Goal: Task Accomplishment & Management: Use online tool/utility

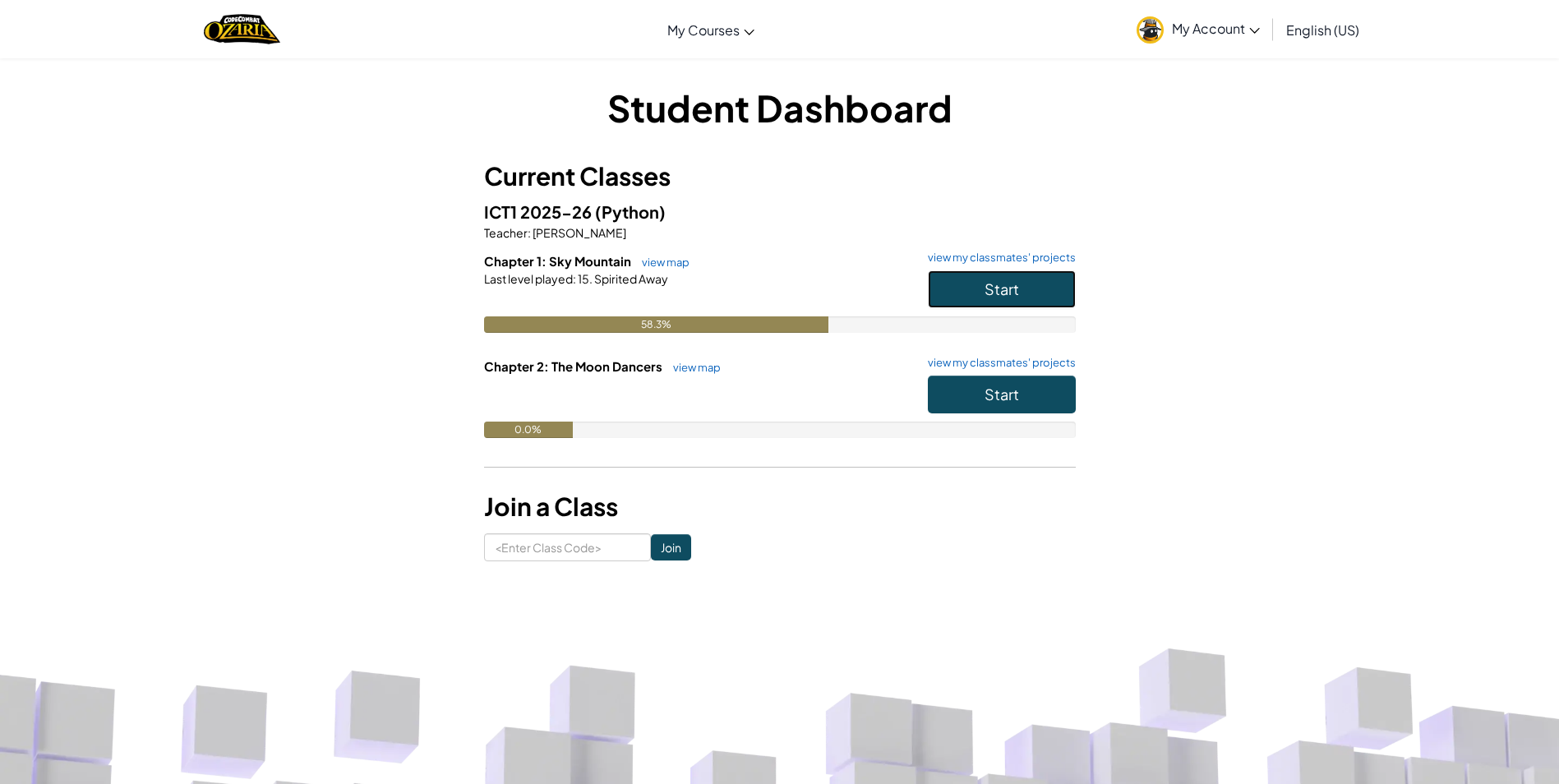
click at [948, 280] on button "Start" at bounding box center [1002, 289] width 148 height 38
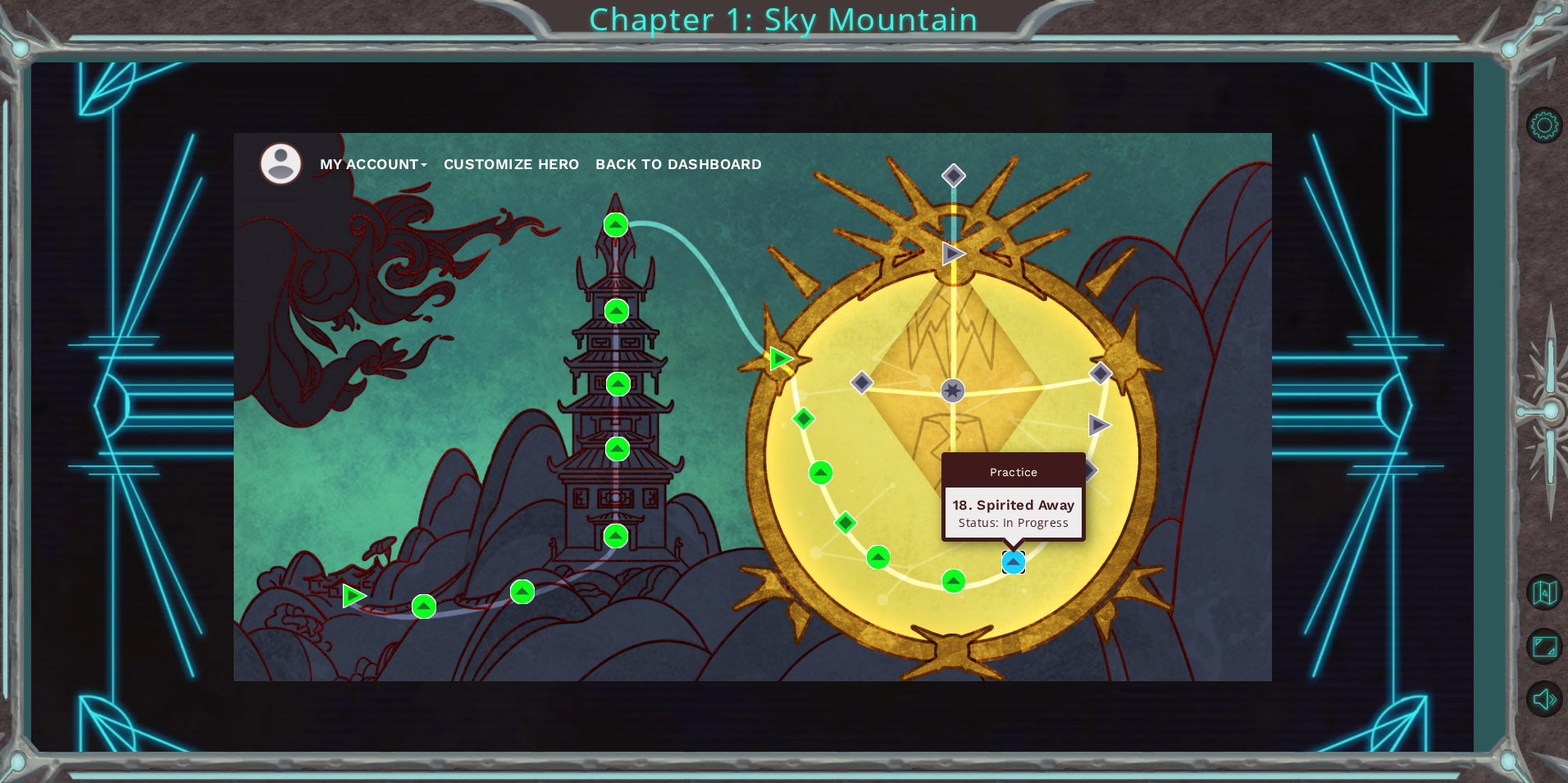
click at [1009, 561] on img at bounding box center [1014, 562] width 25 height 25
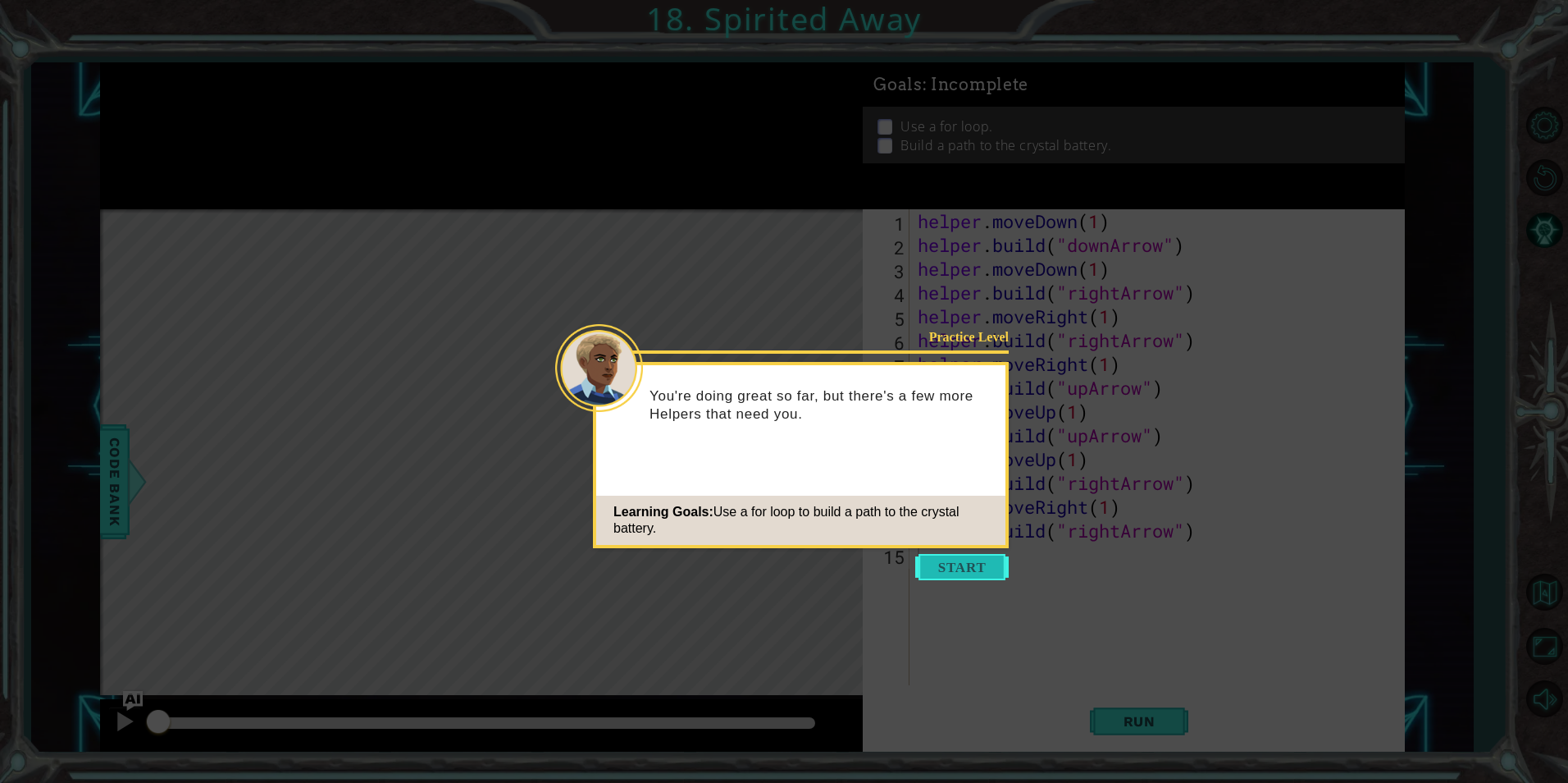
click at [951, 571] on button "Start" at bounding box center [962, 567] width 94 height 27
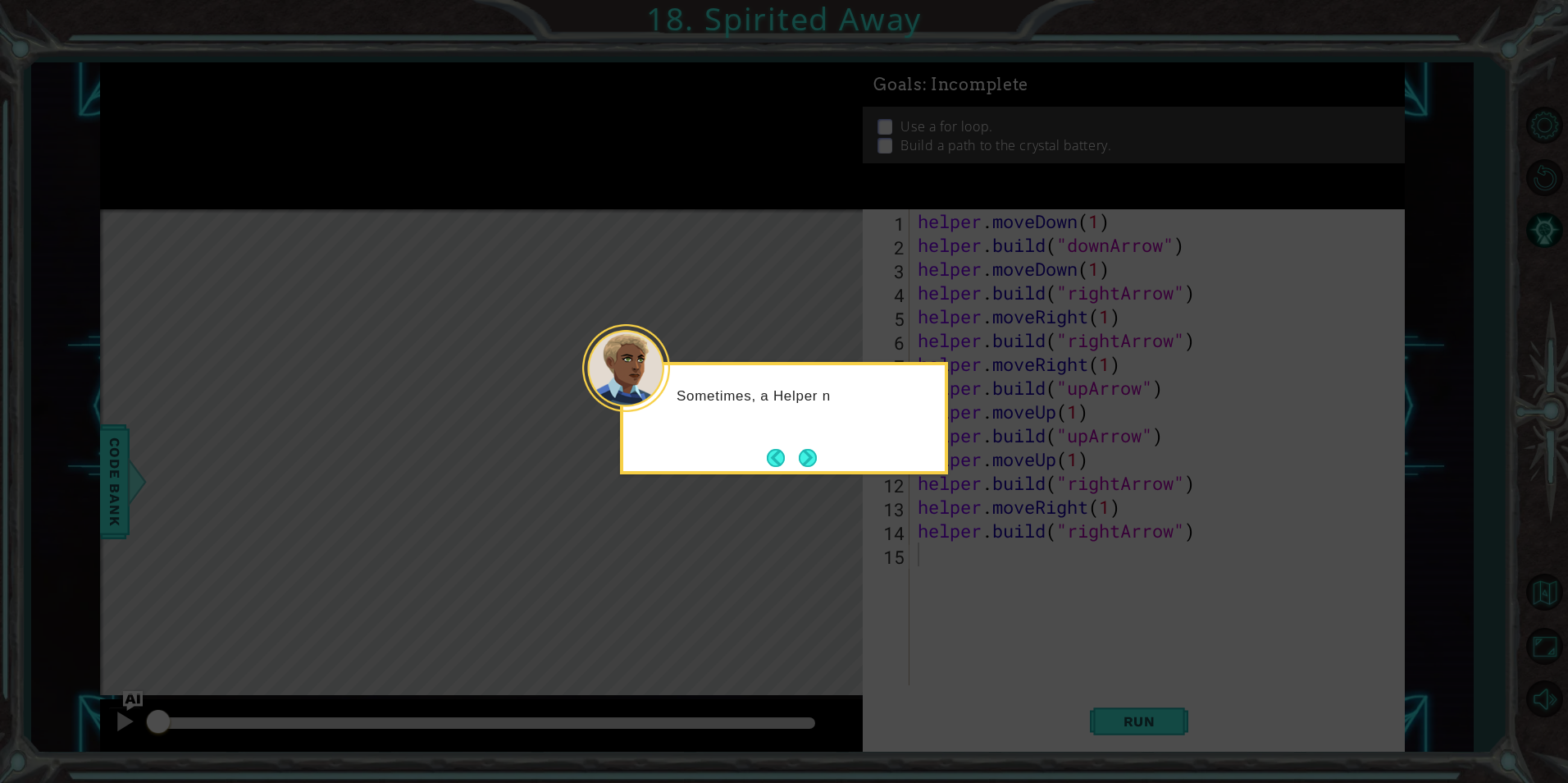
click at [829, 464] on div "Sometimes, a Helper n" at bounding box center [784, 418] width 328 height 113
click at [812, 452] on button "Next" at bounding box center [808, 458] width 19 height 19
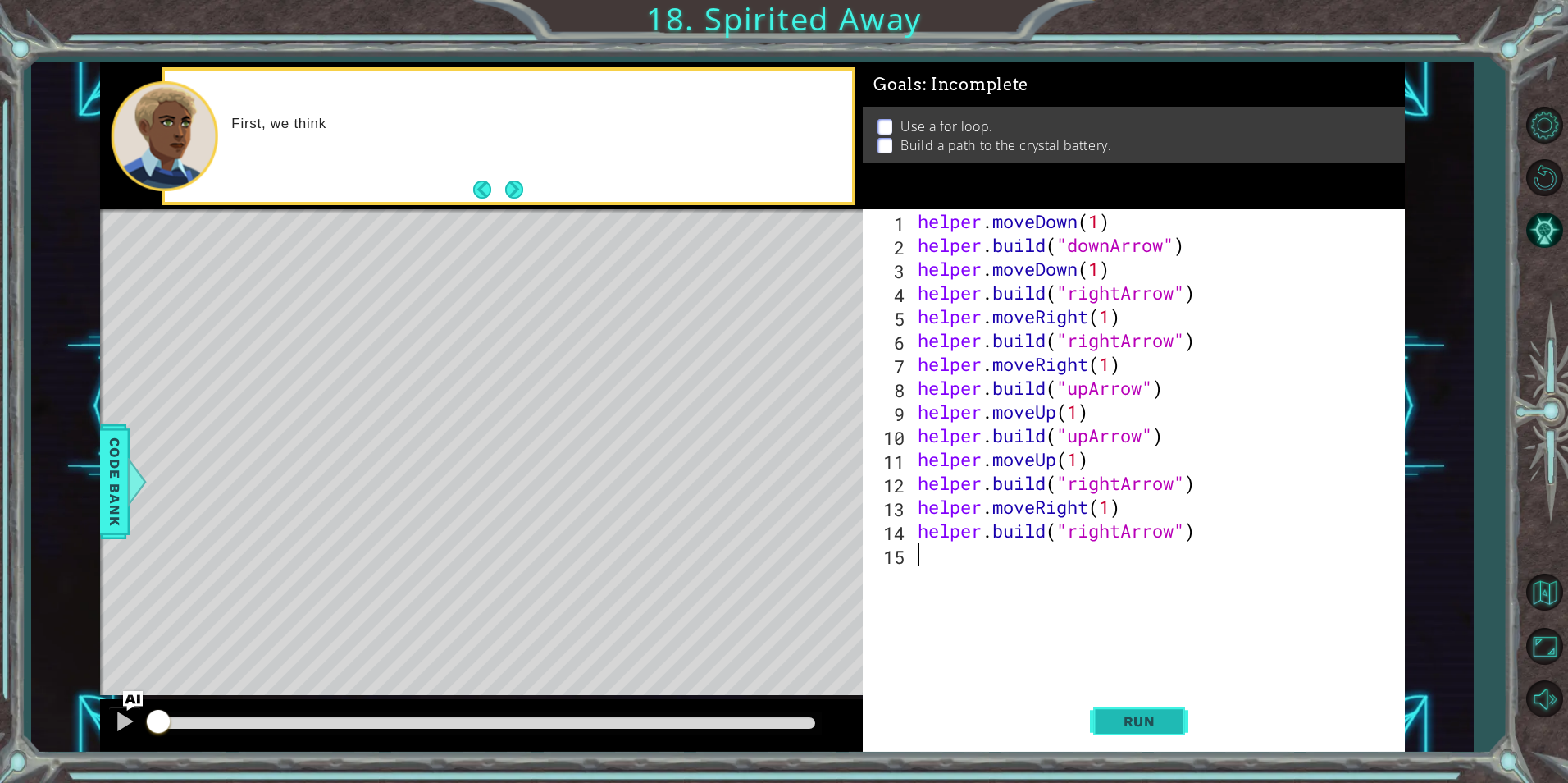
click at [1123, 706] on button "Run" at bounding box center [1139, 720] width 99 height 54
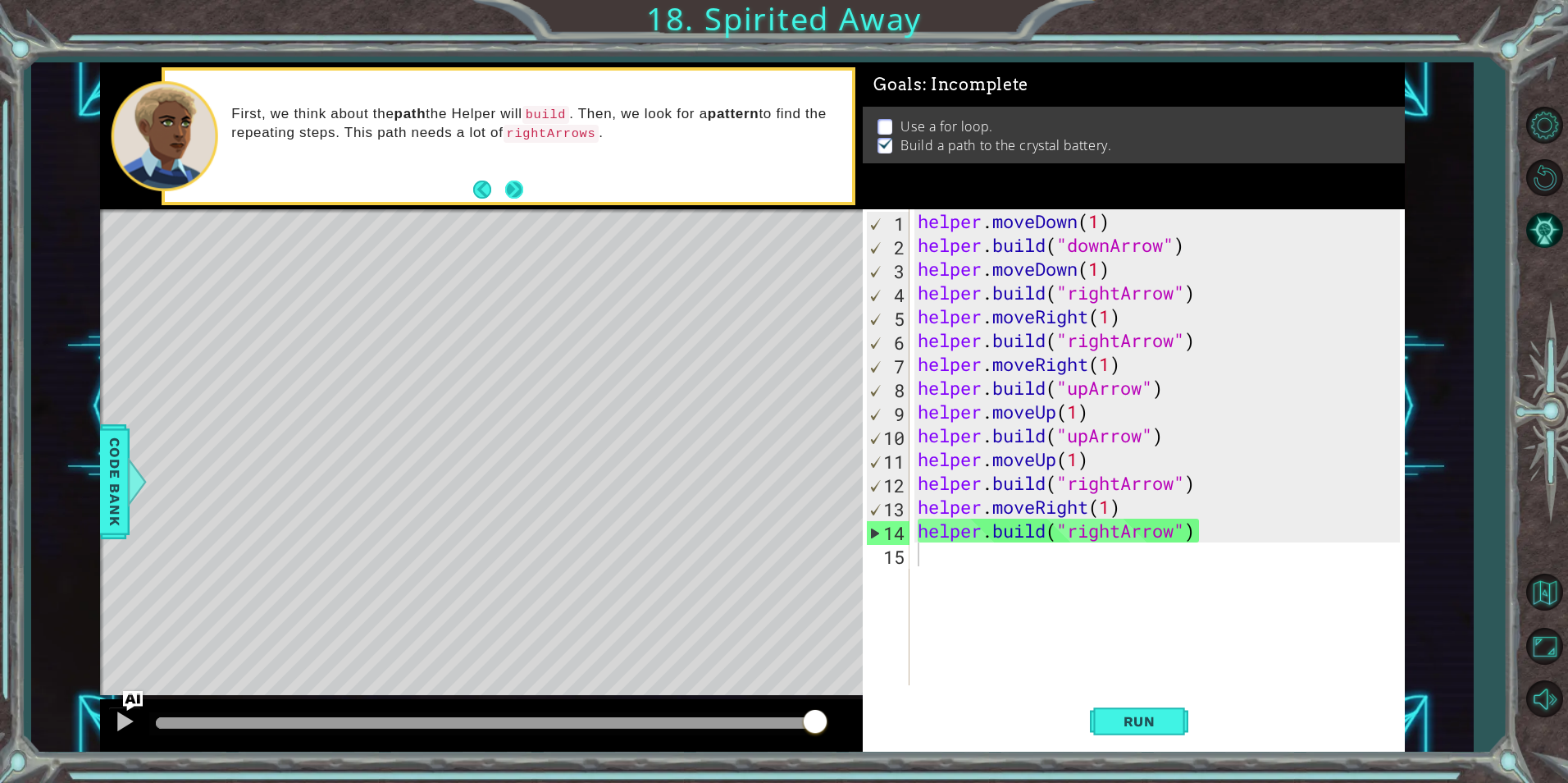
click at [511, 180] on button "Next" at bounding box center [514, 189] width 18 height 18
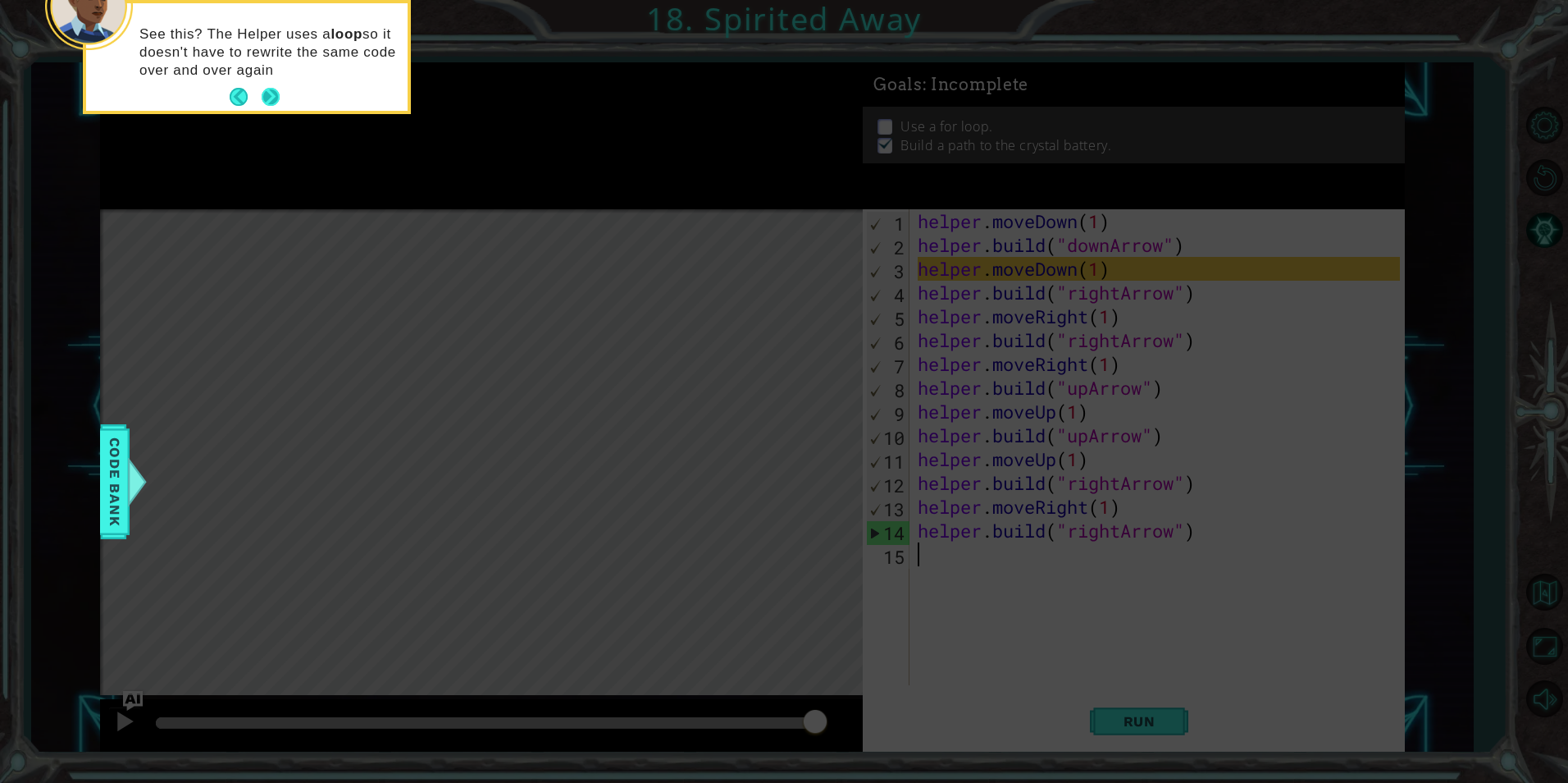
click at [276, 106] on button "Next" at bounding box center [270, 97] width 18 height 18
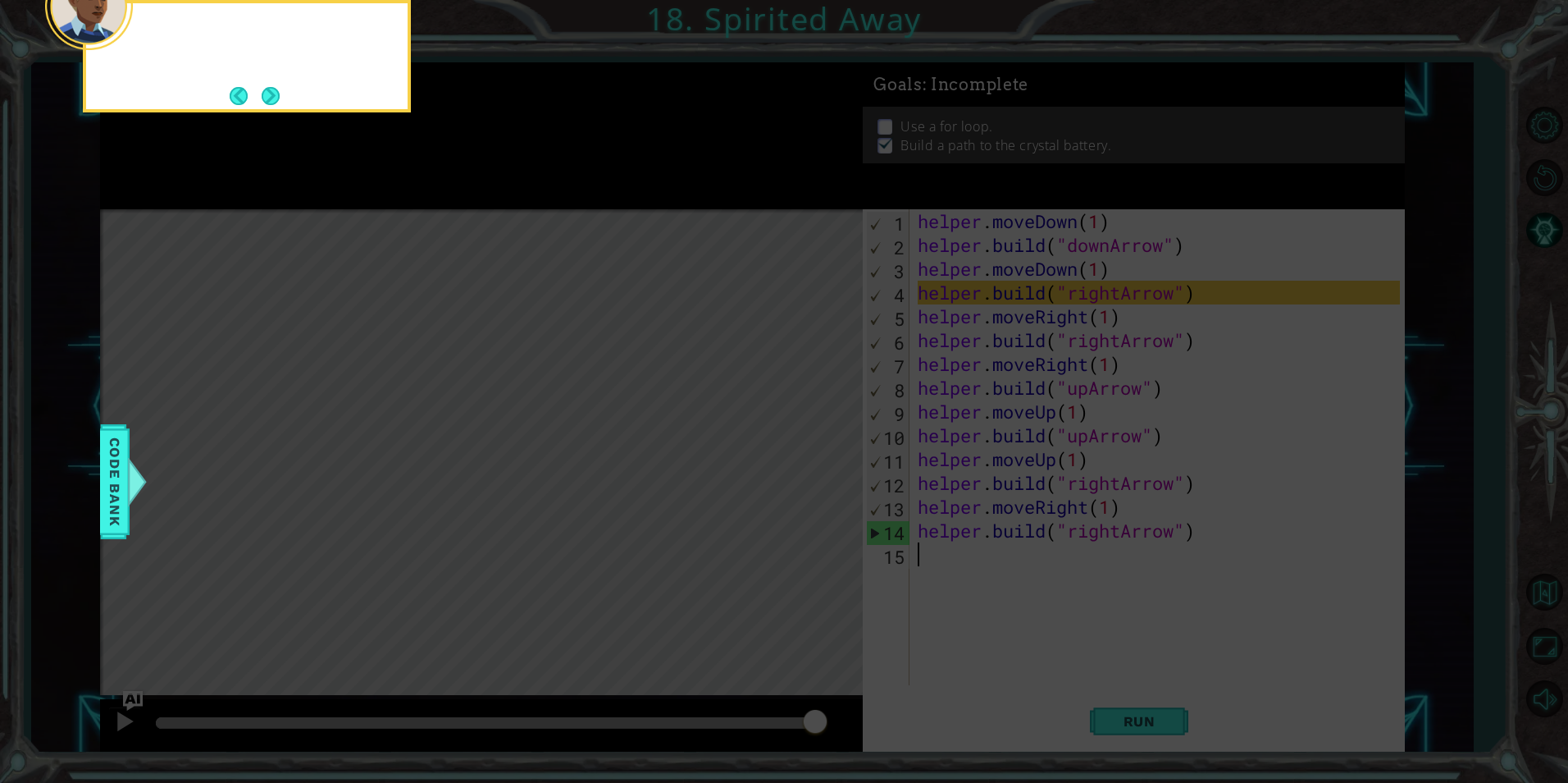
click at [276, 107] on footer at bounding box center [254, 96] width 50 height 25
click at [276, 105] on button "Next" at bounding box center [270, 96] width 18 height 18
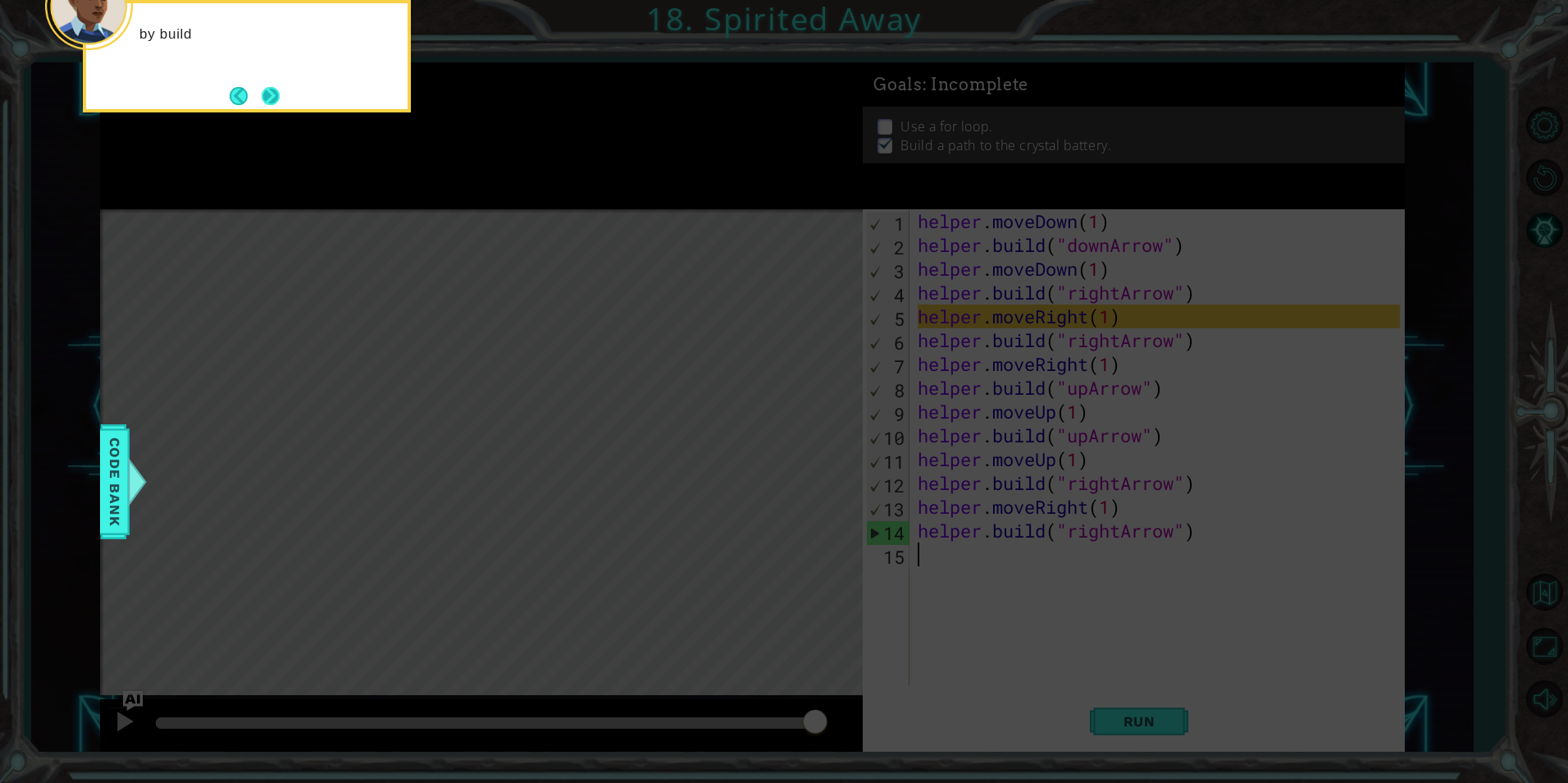
click at [261, 102] on button "Next" at bounding box center [270, 96] width 18 height 18
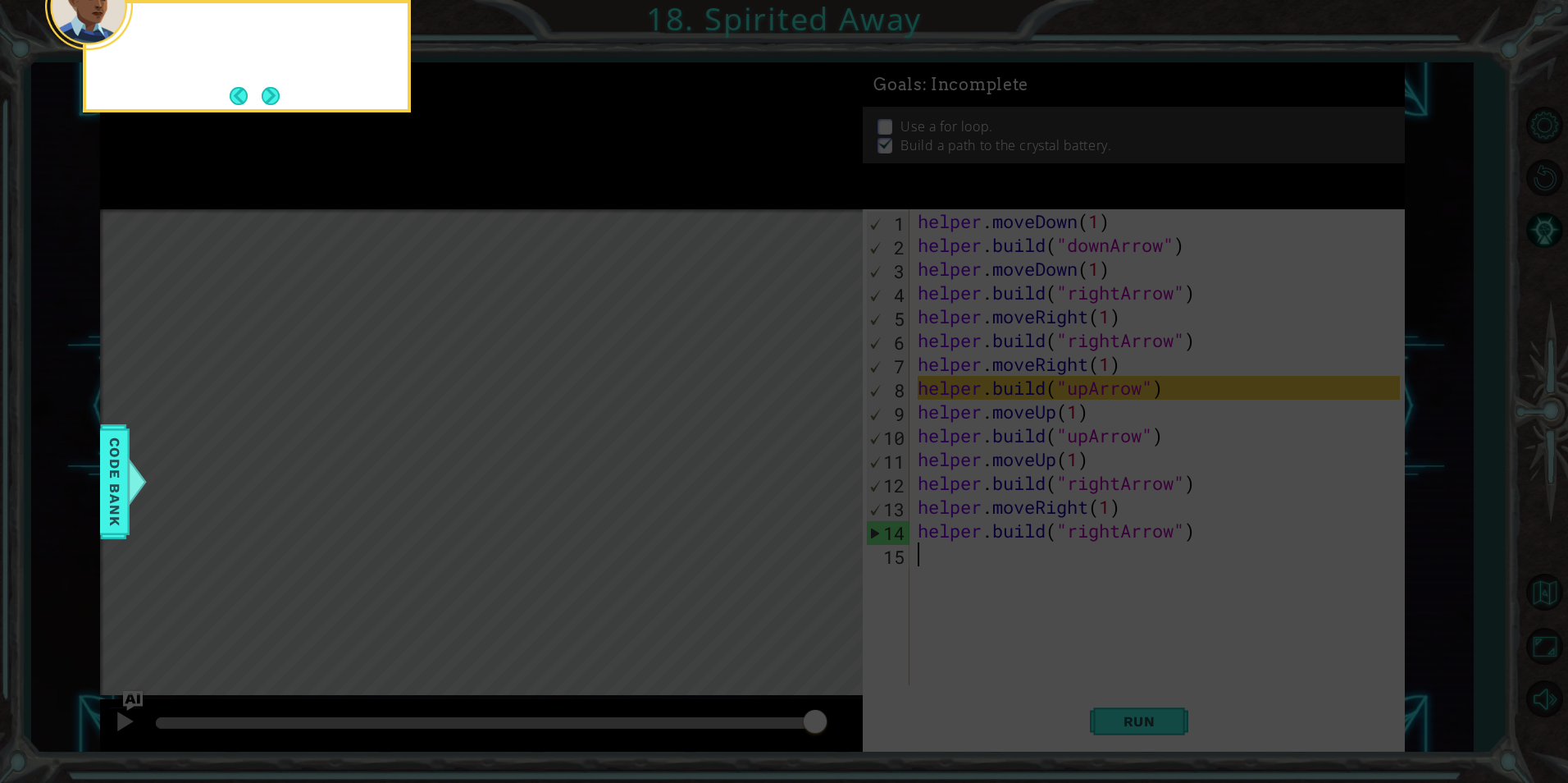
click at [332, 191] on icon at bounding box center [784, 118] width 1568 height 1331
click at [297, 137] on icon at bounding box center [784, 118] width 1568 height 1331
click at [290, 131] on icon at bounding box center [784, 118] width 1568 height 1331
click at [290, 125] on icon at bounding box center [784, 118] width 1568 height 1331
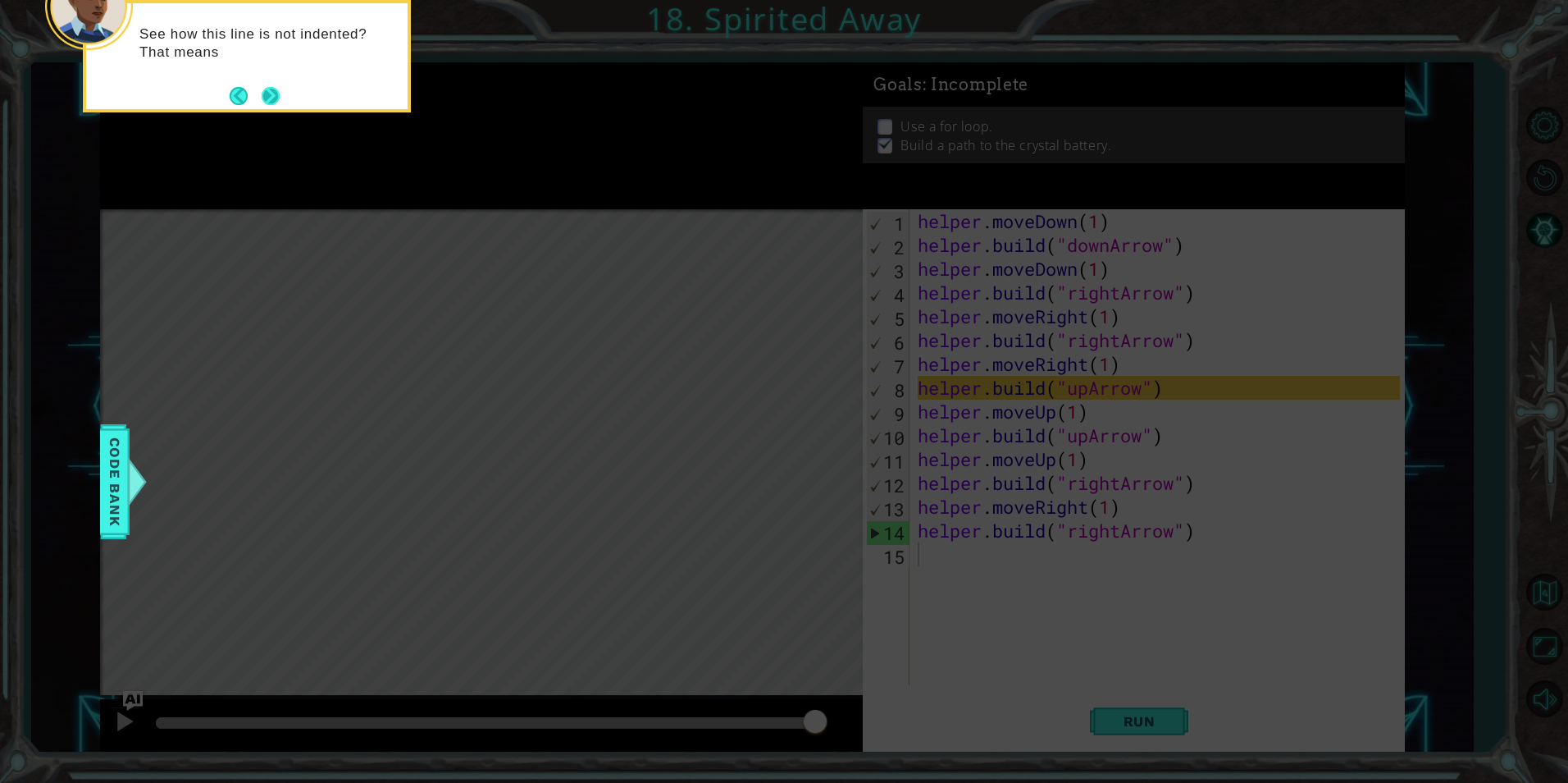
click at [282, 106] on div "See how this line is not indented? That means" at bounding box center [246, 56] width 328 height 113
click at [282, 106] on div "See how this line is not indented? That means the" at bounding box center [246, 56] width 328 height 113
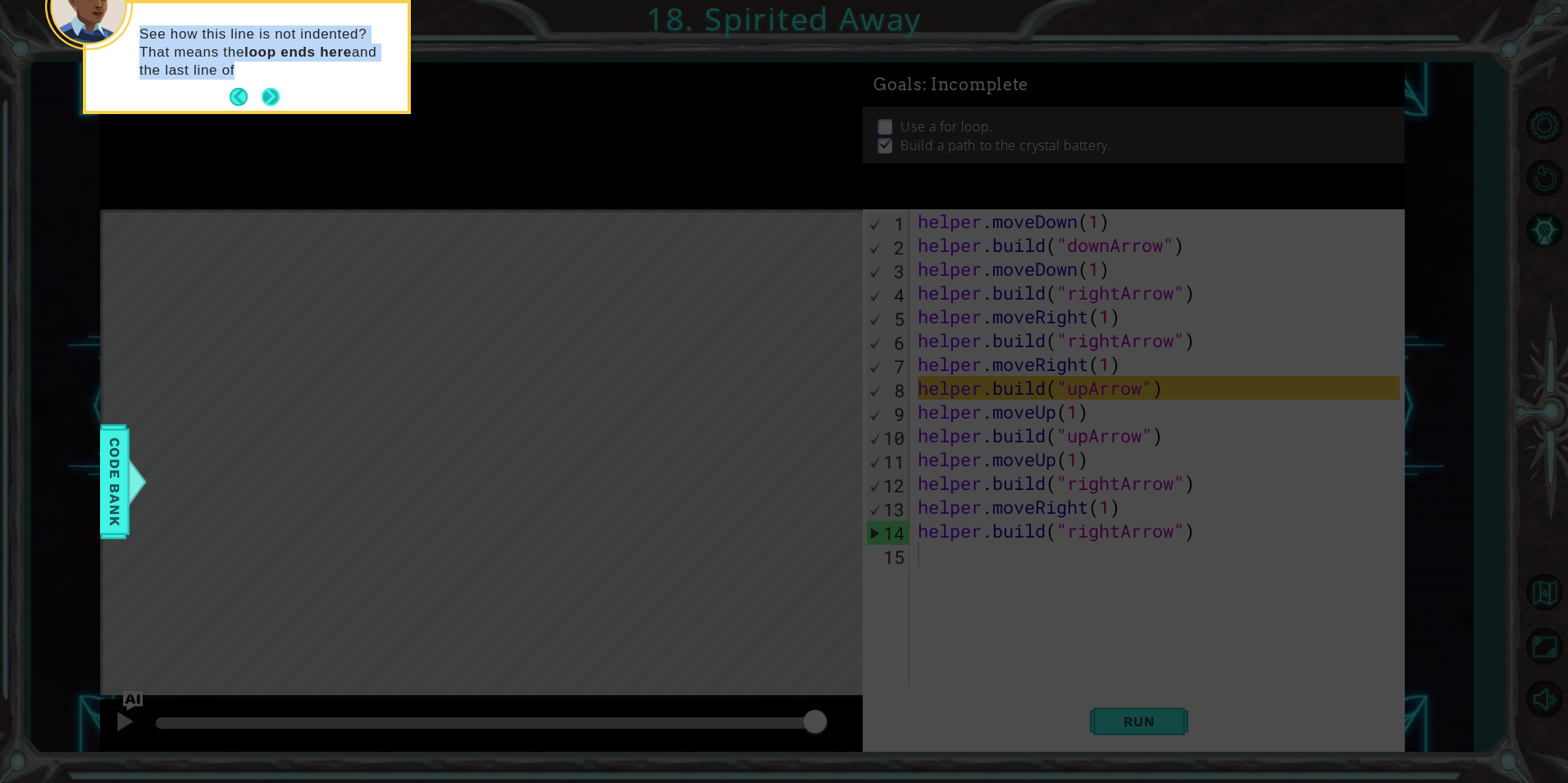
click at [278, 100] on button "Next" at bounding box center [270, 97] width 18 height 18
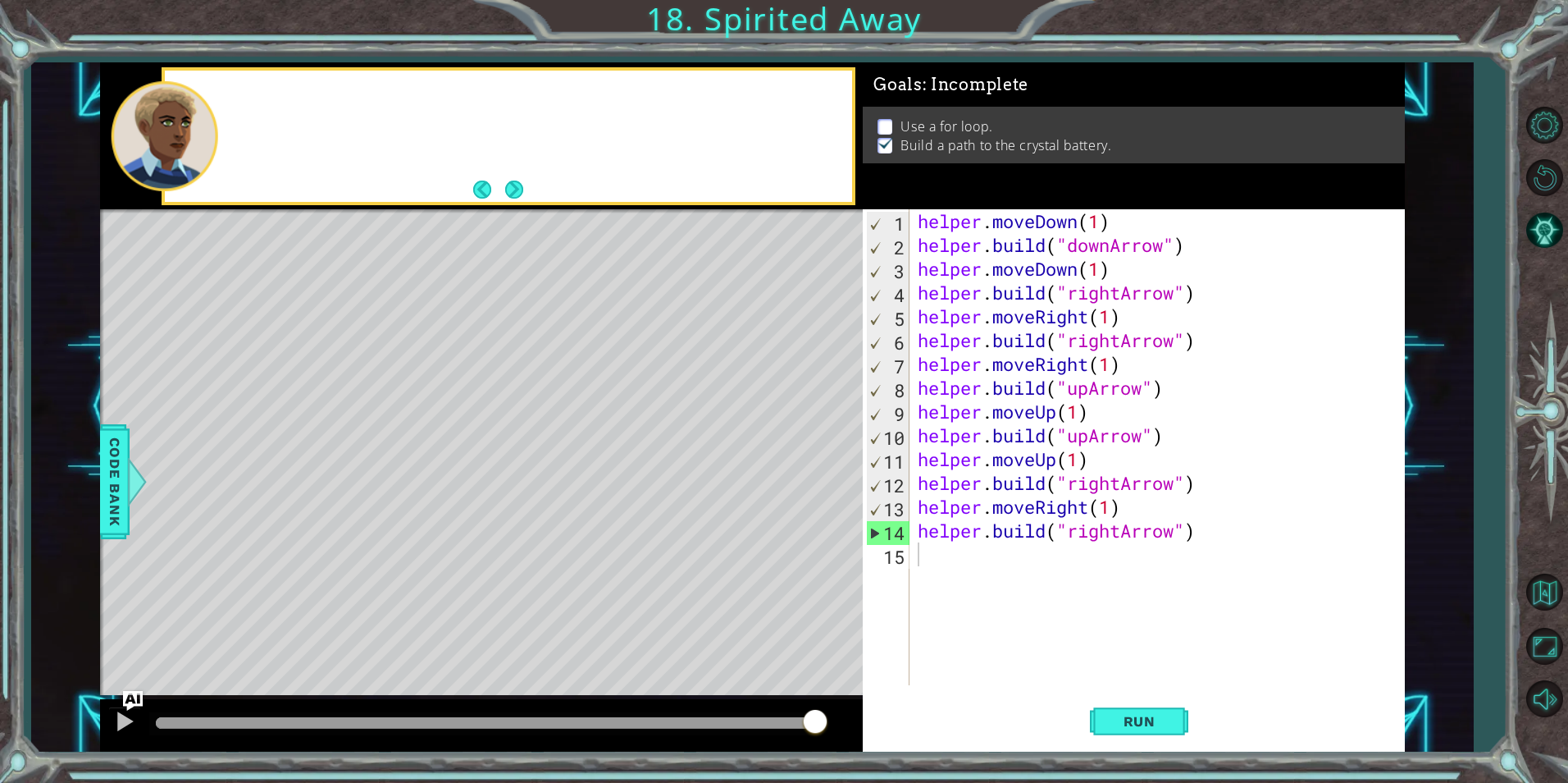
click at [278, 100] on div at bounding box center [508, 136] width 687 height 131
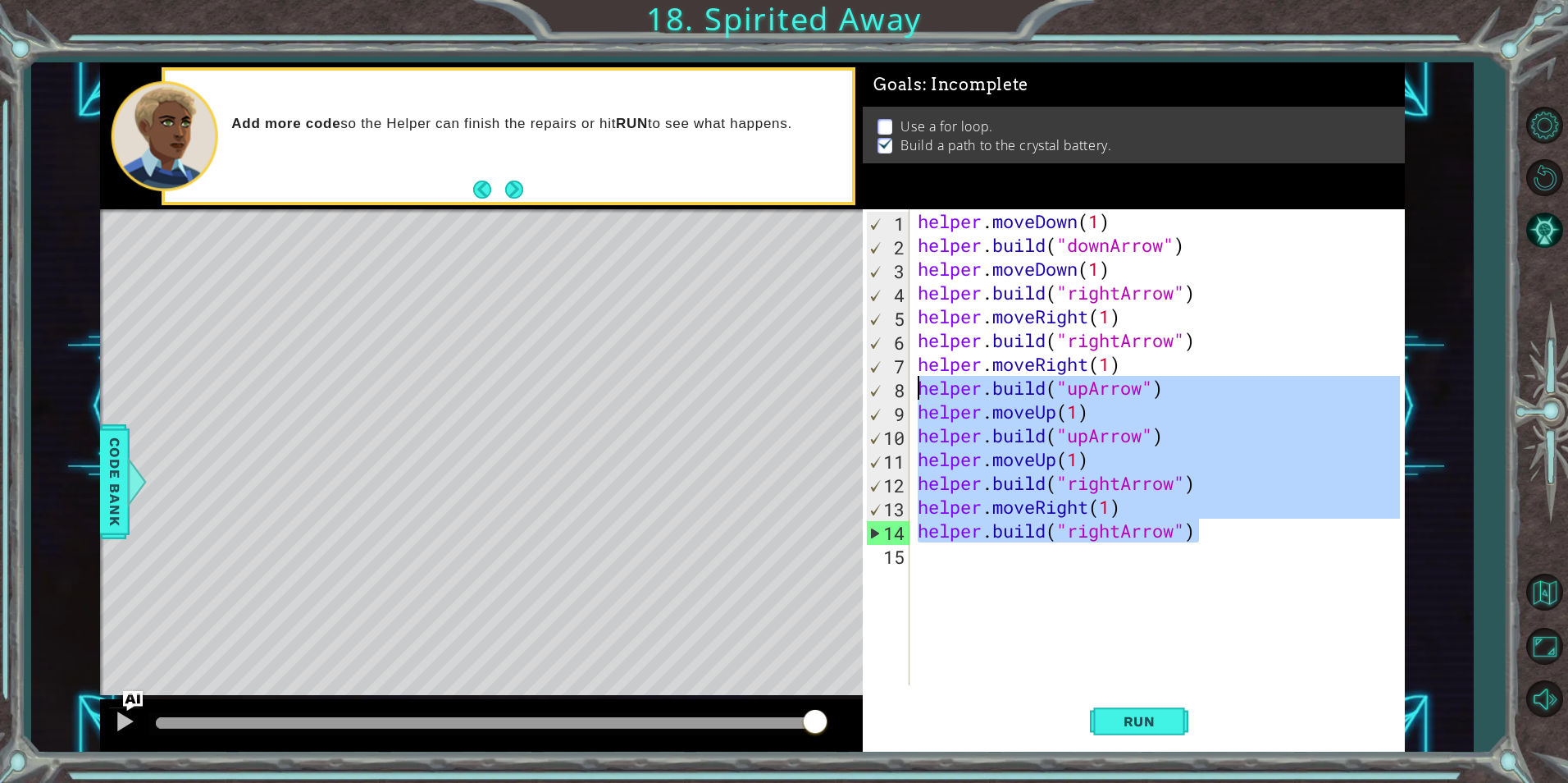
drag, startPoint x: 1208, startPoint y: 537, endPoint x: 904, endPoint y: 389, distance: 338.1
click at [904, 389] on div "[DOMAIN_NAME]("rightArrow") 1 2 3 4 5 6 7 8 9 10 11 12 13 14 15 helper . moveDo…" at bounding box center [1131, 447] width 536 height 476
type textarea "[DOMAIN_NAME]("upArrow") helper.moveUp(1)"
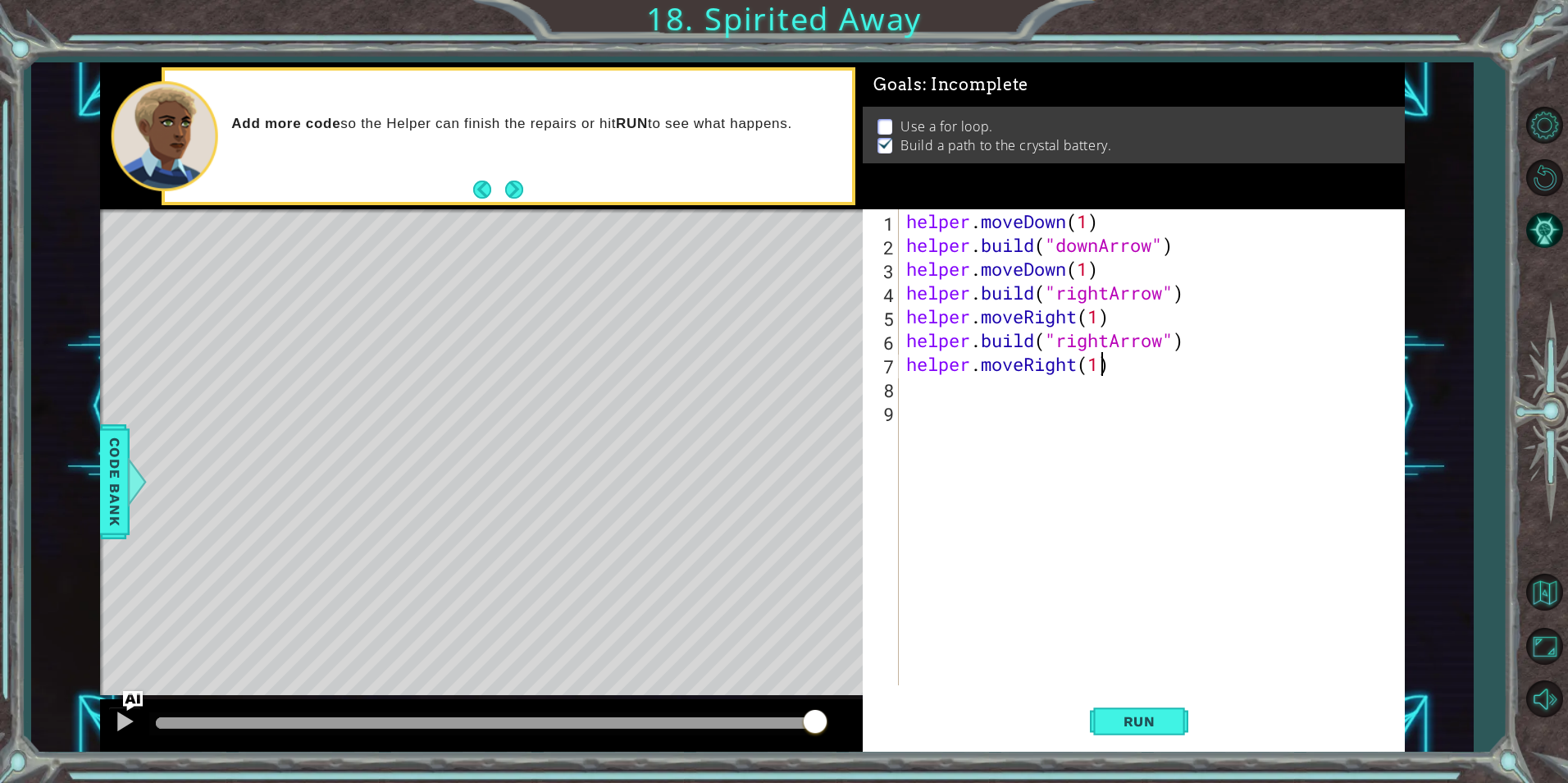
drag, startPoint x: 1101, startPoint y: 363, endPoint x: 1103, endPoint y: 384, distance: 21.1
click at [1102, 363] on div "helper . moveDown ( 1 ) helper . build ( "downArrow" ) helper . moveDown ( 1 ) …" at bounding box center [1155, 471] width 504 height 523
type textarea "helper.moveRight(1)"
click at [995, 410] on div "helper . moveDown ( 1 ) helper . build ( "downArrow" ) helper . moveDown ( 1 ) …" at bounding box center [1155, 471] width 504 height 523
click at [966, 394] on div "helper . moveDown ( 1 ) helper . build ( "downArrow" ) helper . moveDown ( 1 ) …" at bounding box center [1155, 471] width 504 height 523
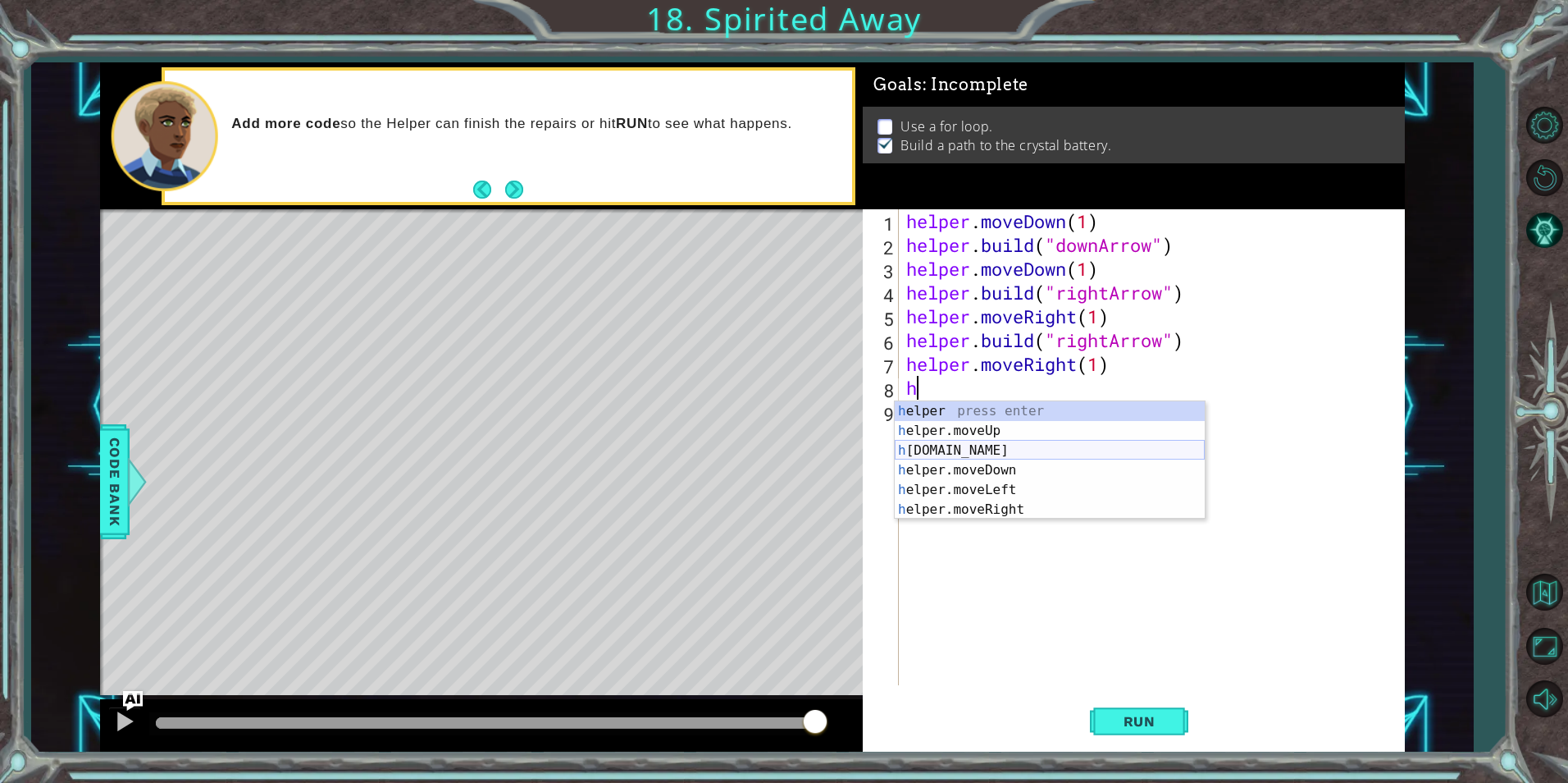
click at [981, 457] on div "h elper press enter h elper.moveUp press enter h [DOMAIN_NAME] press enter h el…" at bounding box center [1049, 480] width 310 height 157
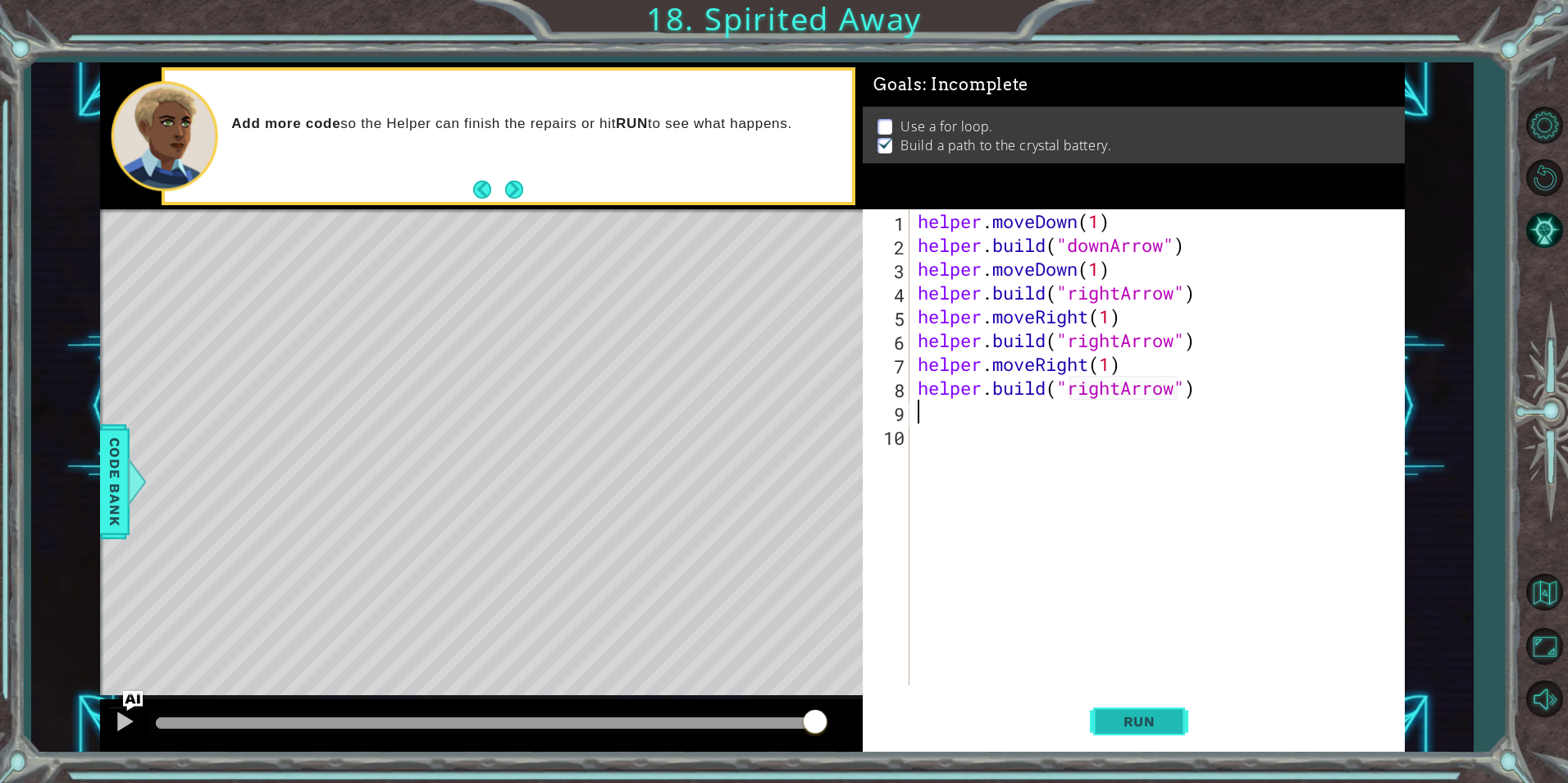
type textarea "[DOMAIN_NAME]("rightArrow")"
click at [1122, 711] on button "Run" at bounding box center [1139, 720] width 99 height 54
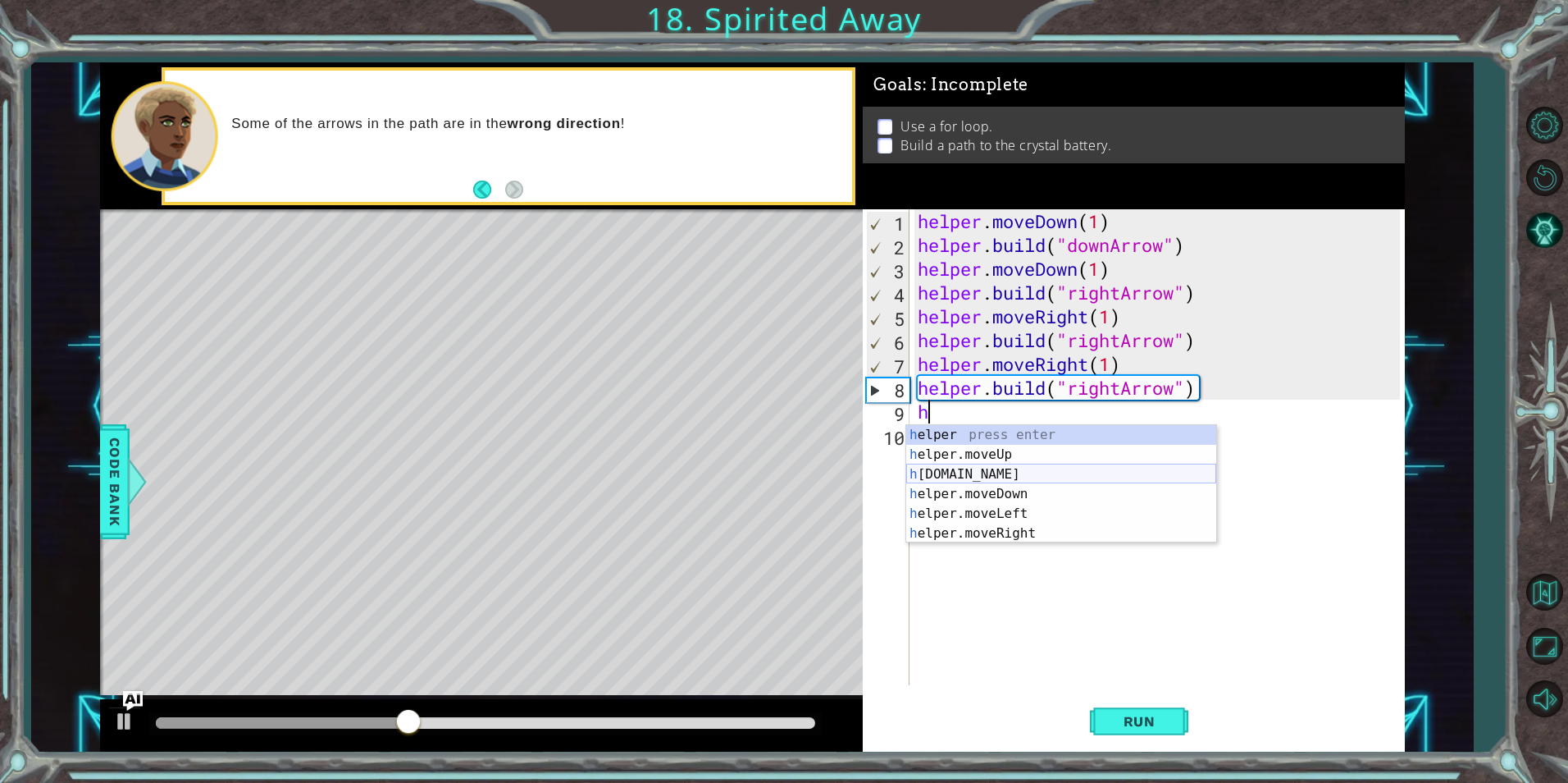
click at [1000, 466] on div "h elper press enter h elper.moveUp press enter h [DOMAIN_NAME] press enter h el…" at bounding box center [1060, 503] width 310 height 157
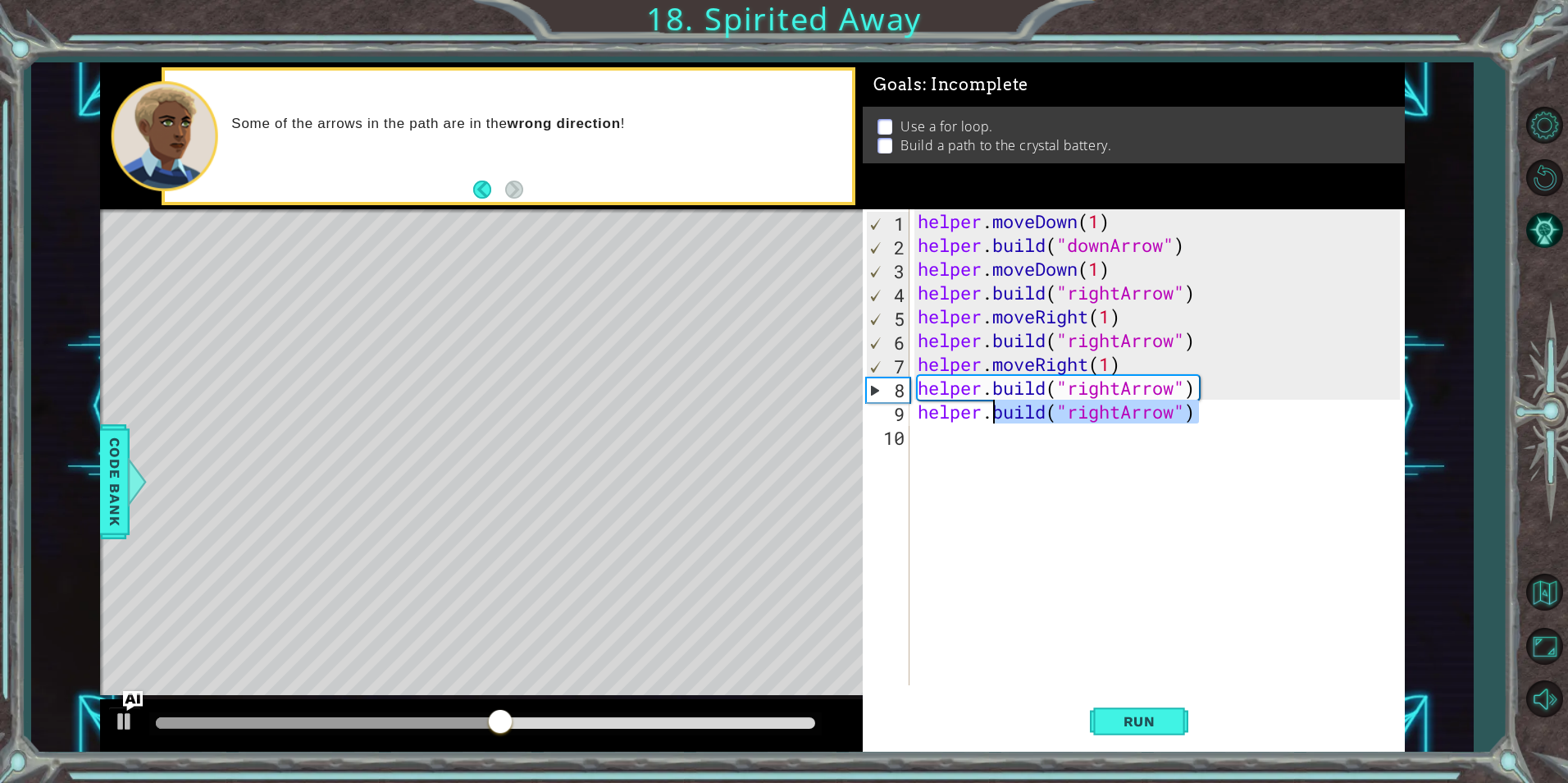
drag, startPoint x: 1202, startPoint y: 410, endPoint x: 991, endPoint y: 415, distance: 211.1
click at [991, 415] on div "helper . moveDown ( 1 ) helper . build ( "downArrow" ) helper . moveDown ( 1 ) …" at bounding box center [1161, 471] width 494 height 523
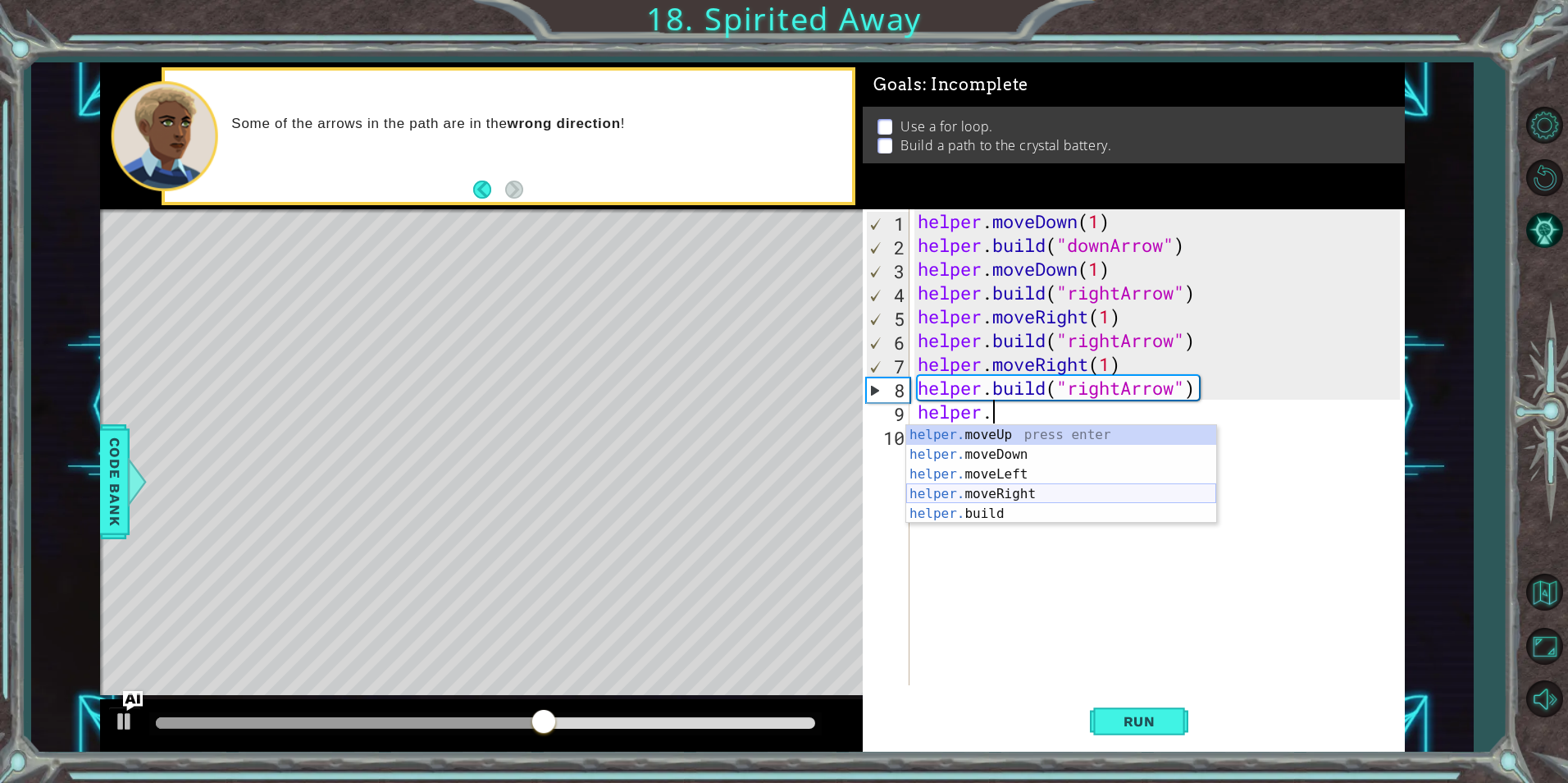
click at [1001, 487] on div "helper. moveUp press enter helper. moveDown press enter helper. moveLeft press …" at bounding box center [1060, 493] width 310 height 137
type textarea "helper.moveRight(1)"
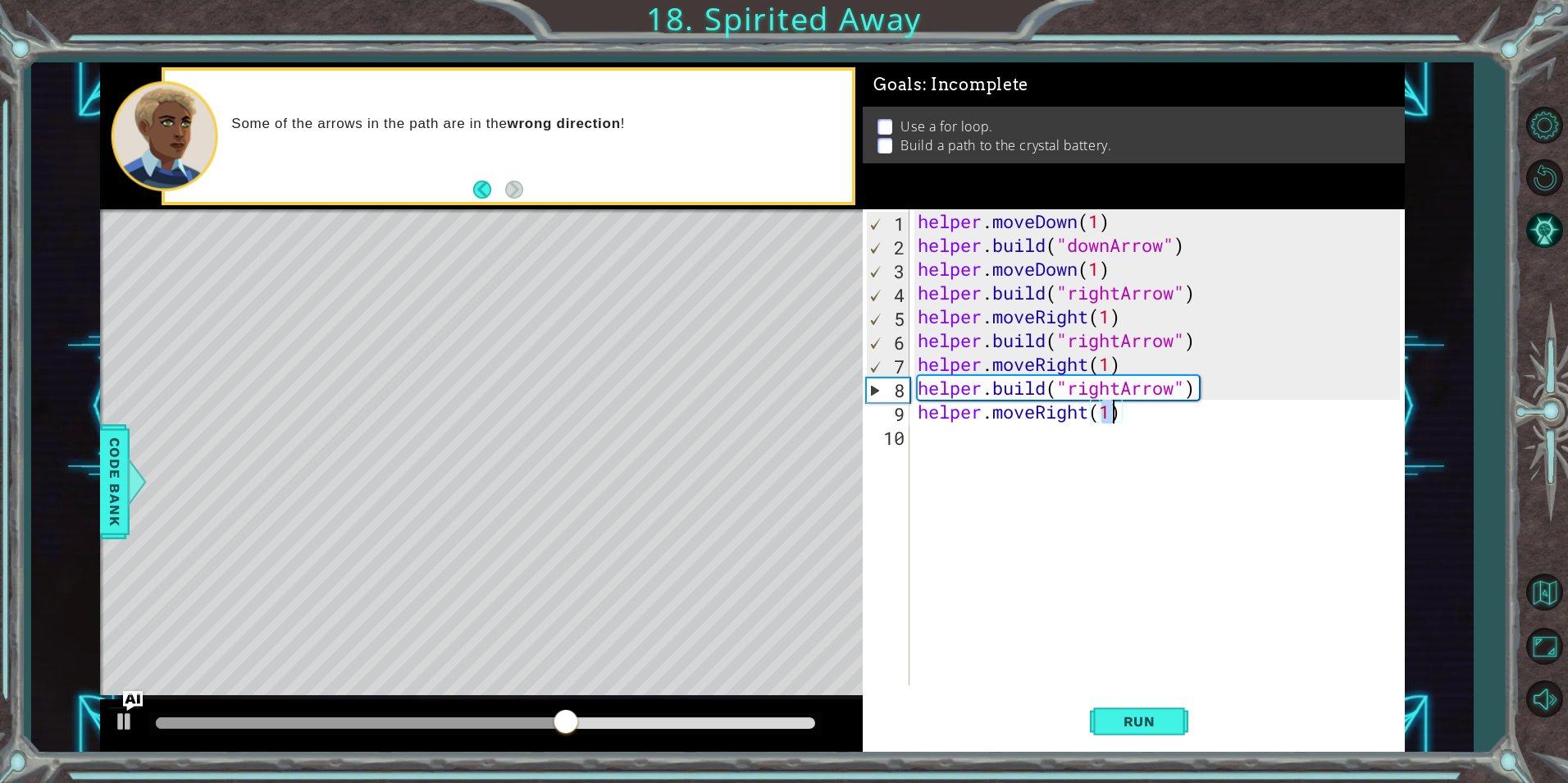
click at [991, 458] on div "helper . moveDown ( 1 ) helper . build ( "downArrow" ) helper . moveDown ( 1 ) …" at bounding box center [1161, 471] width 494 height 523
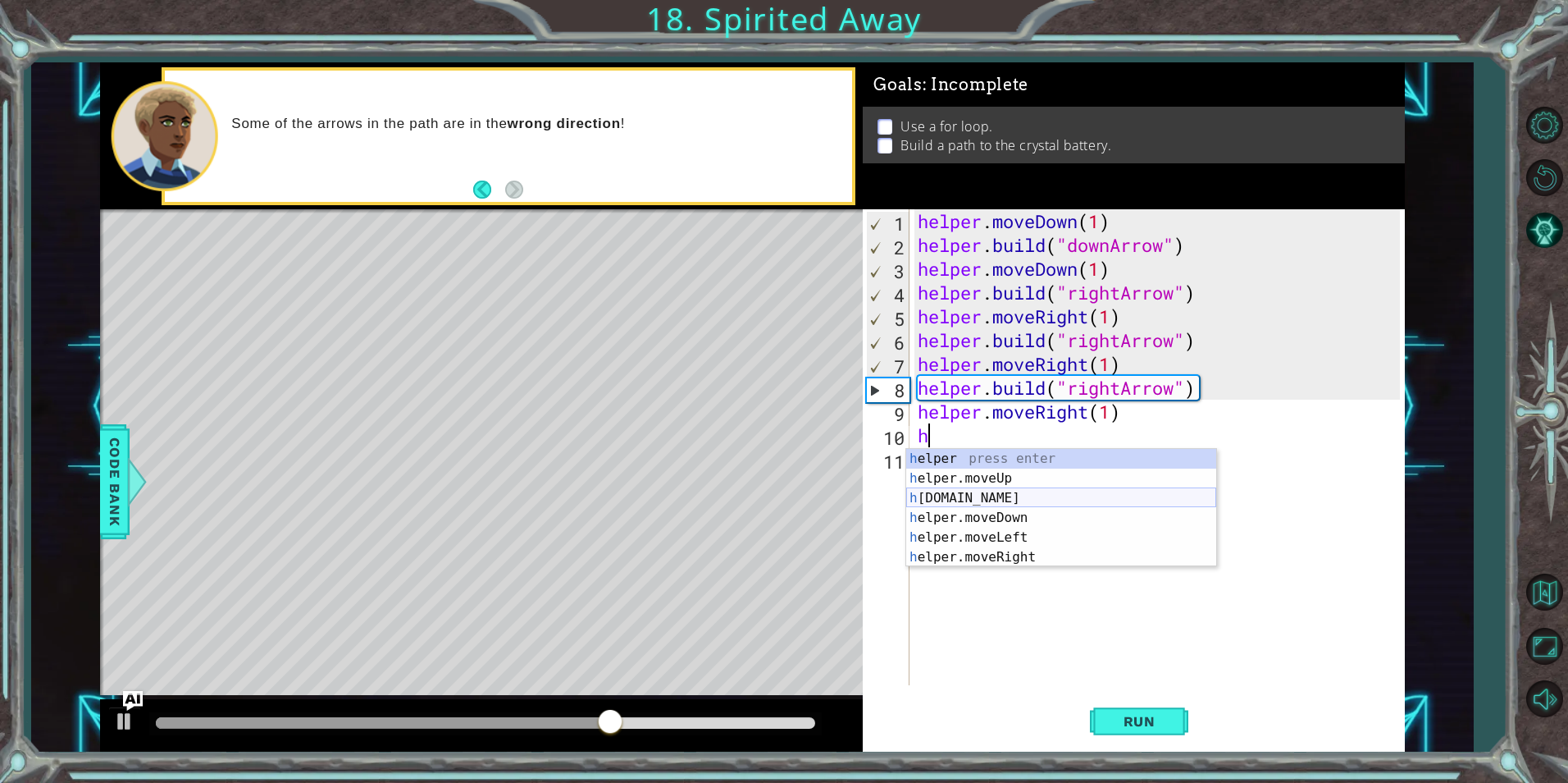
click at [1000, 492] on div "h elper press enter h elper.moveUp press enter h [DOMAIN_NAME] press enter h el…" at bounding box center [1060, 527] width 310 height 157
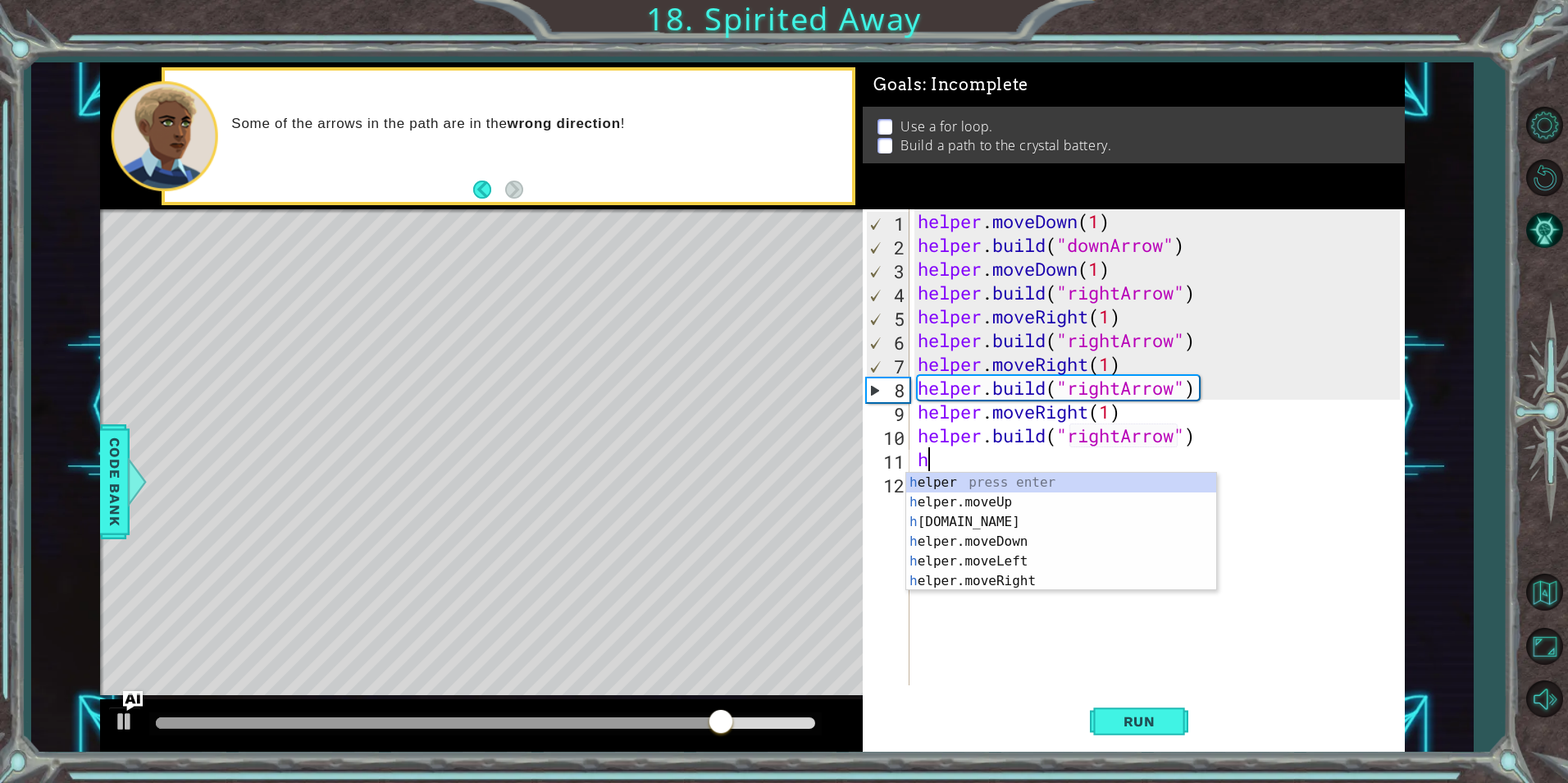
scroll to position [0, 12]
click at [1006, 577] on div "h elper press enter h elper.moveUp press enter h [DOMAIN_NAME] press enter h el…" at bounding box center [1060, 552] width 310 height 157
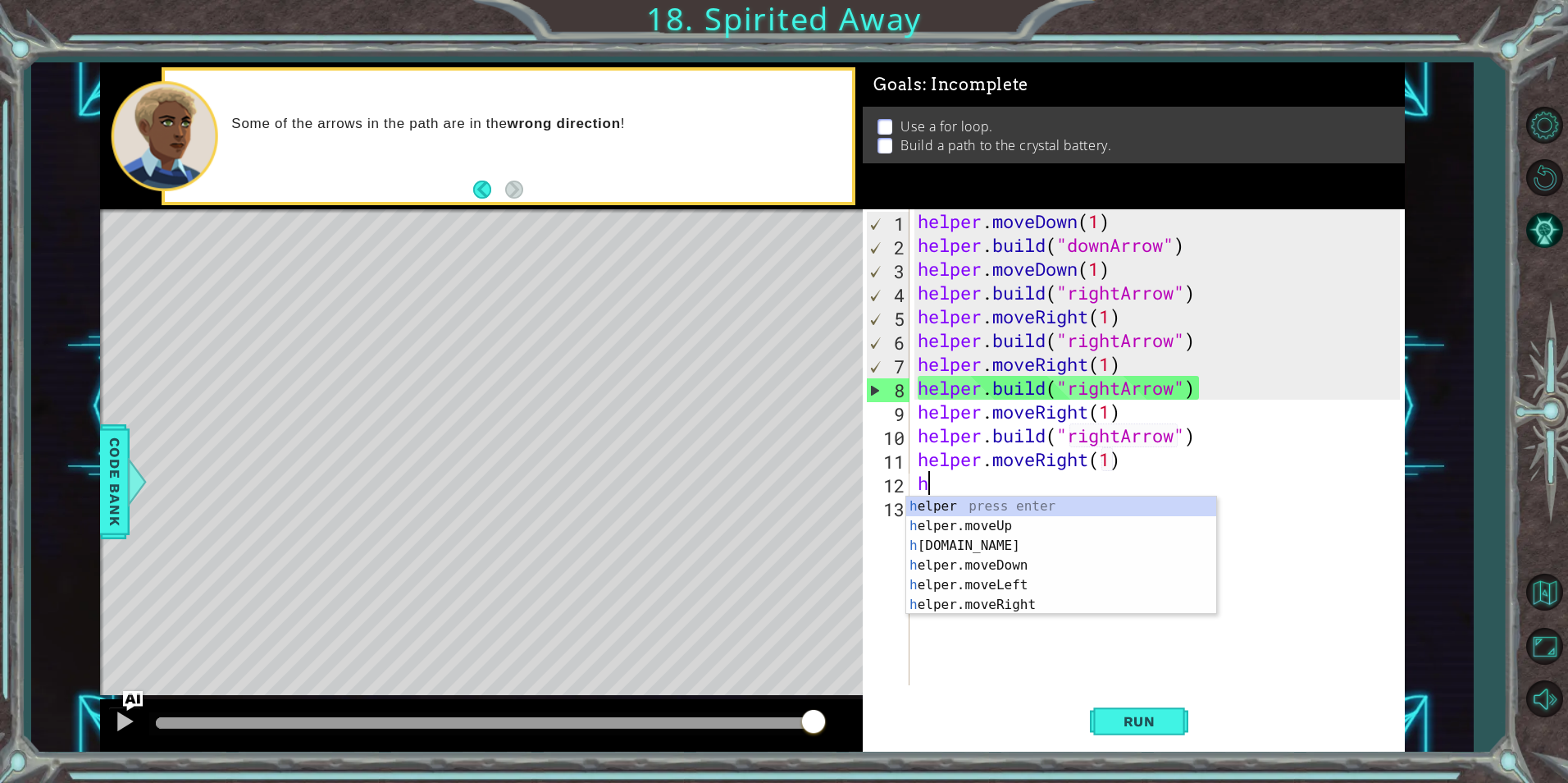
scroll to position [0, 9]
click at [1038, 546] on div "h elper press enter h elper.moveUp press enter h [DOMAIN_NAME] press enter h el…" at bounding box center [1060, 575] width 310 height 157
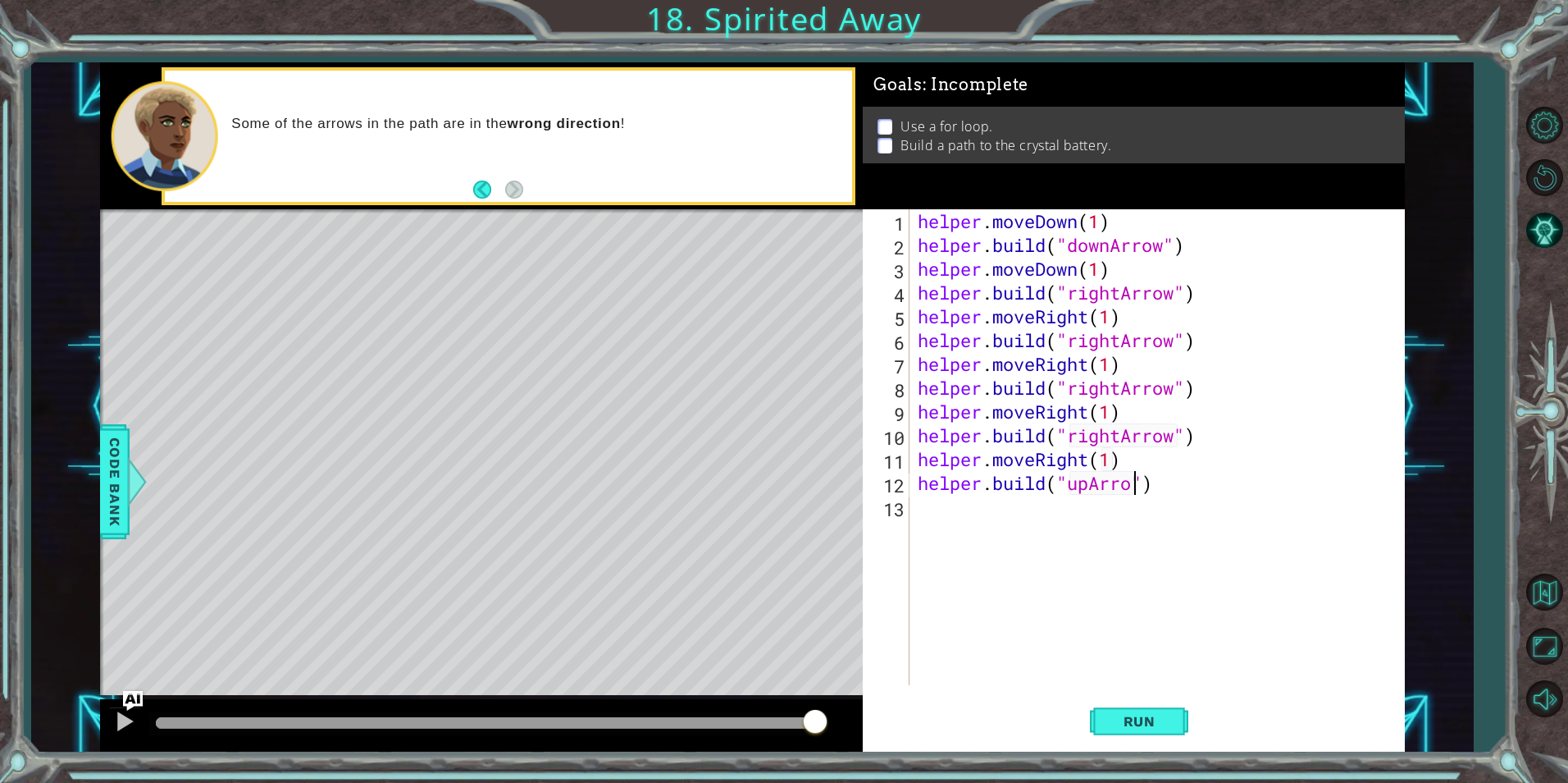
type textarea "[DOMAIN_NAME]("upArrow")"
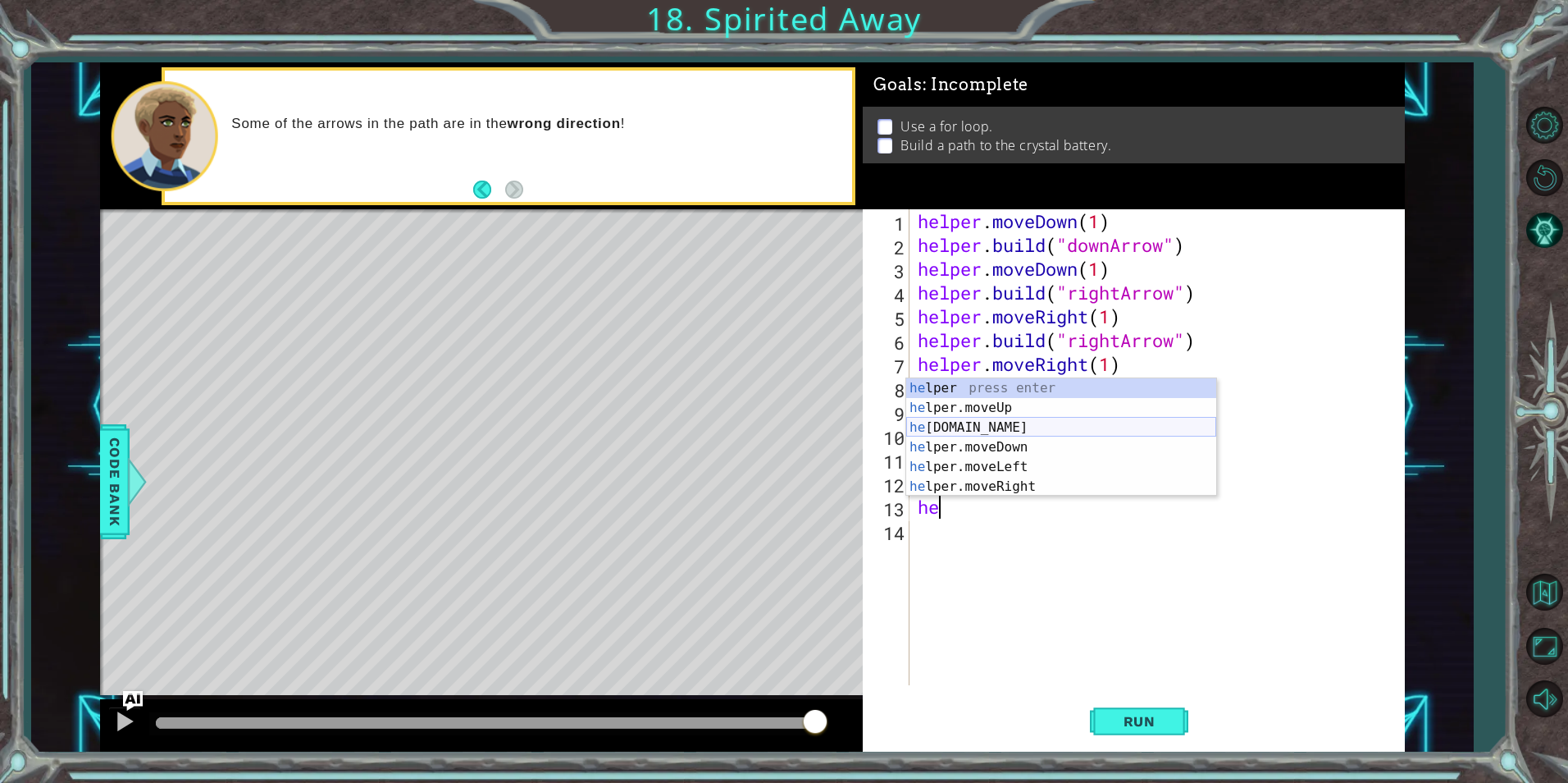
click at [936, 424] on div "he lper press enter he lper.moveUp press enter he [DOMAIN_NAME] press enter he …" at bounding box center [1060, 457] width 310 height 157
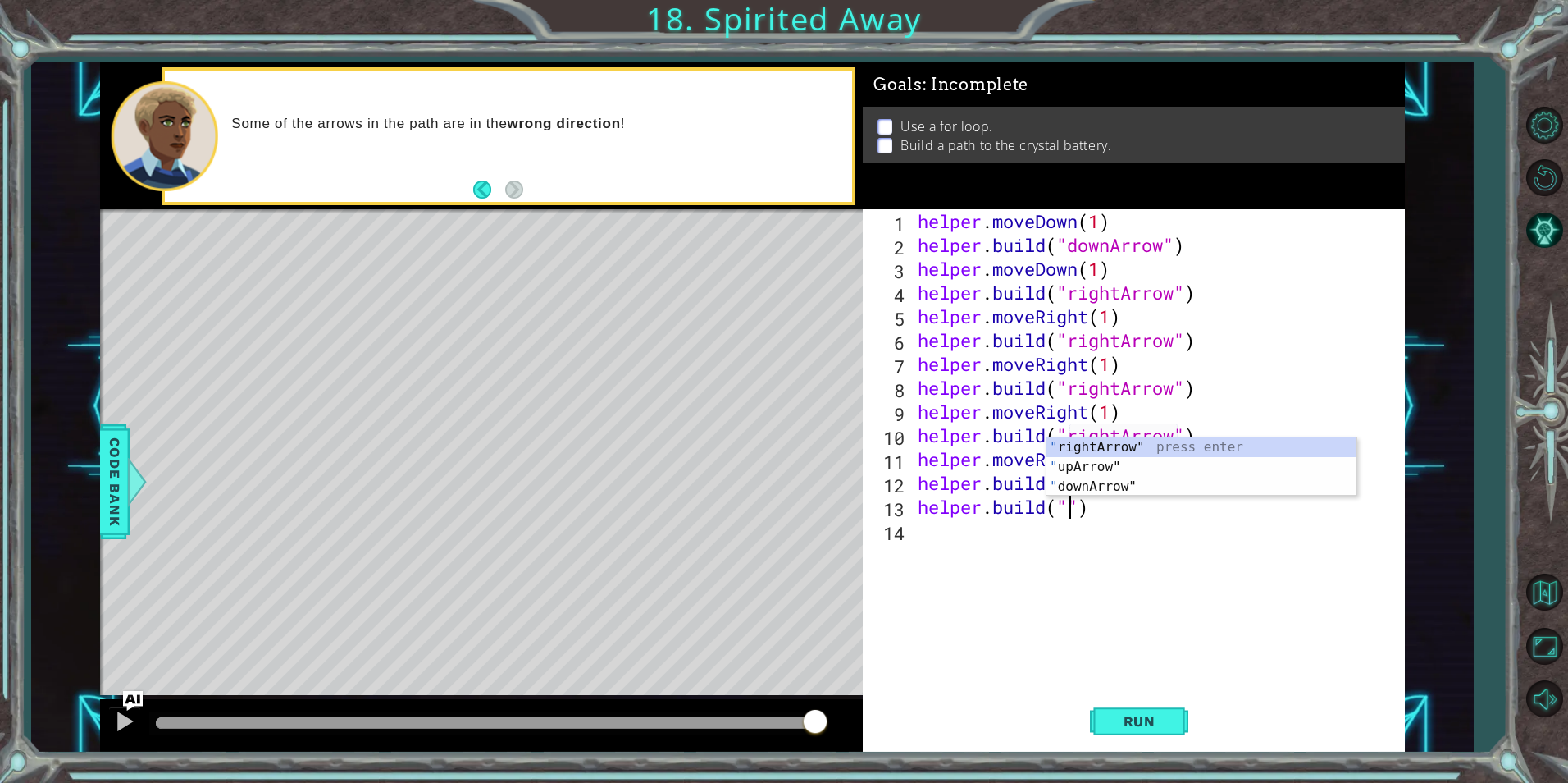
scroll to position [0, 9]
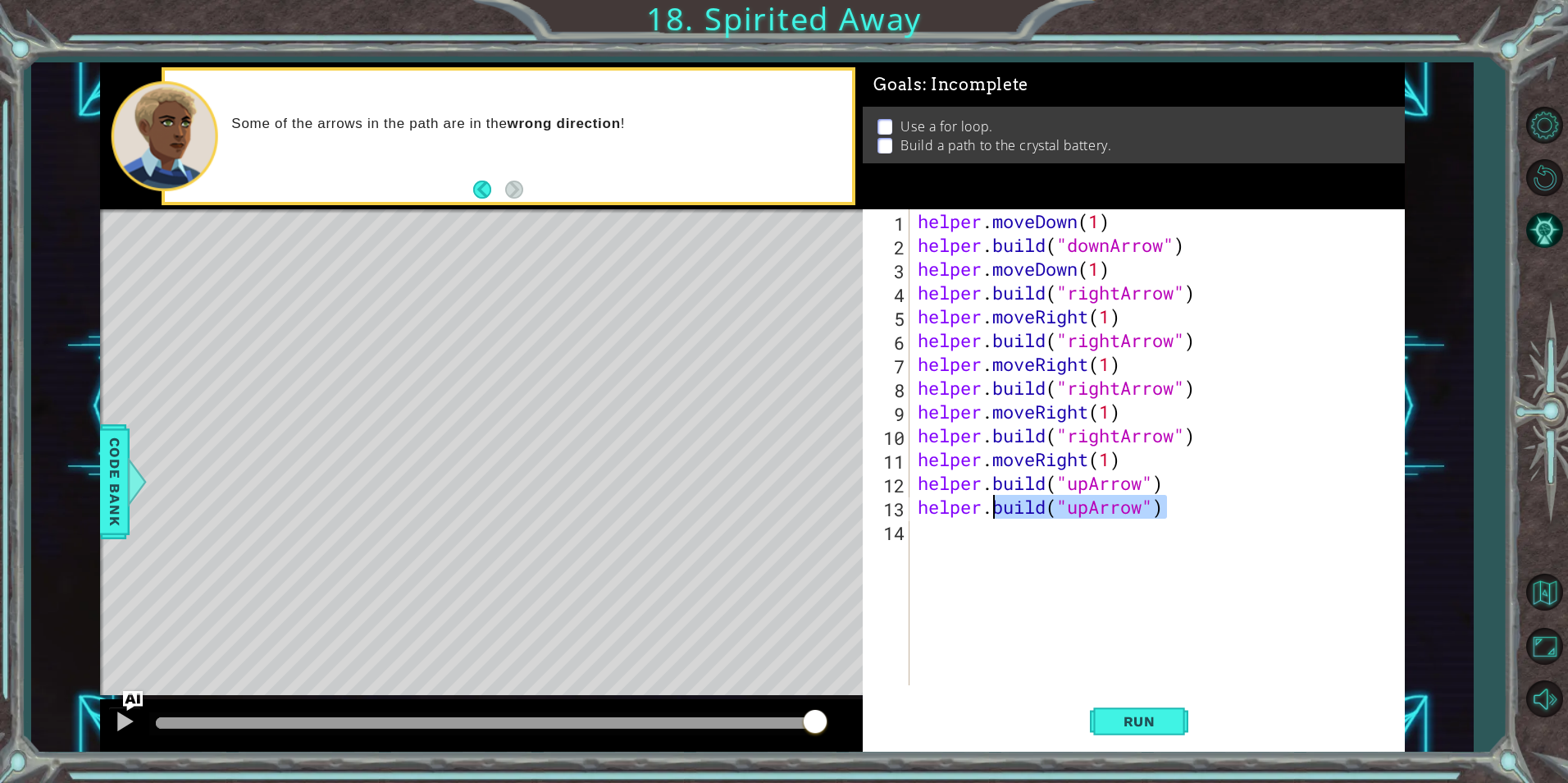
drag, startPoint x: 1164, startPoint y: 511, endPoint x: 997, endPoint y: 507, distance: 167.0
click at [997, 507] on div "helper . moveDown ( 1 ) helper . build ( "downArrow" ) helper . moveDown ( 1 ) …" at bounding box center [1161, 471] width 494 height 523
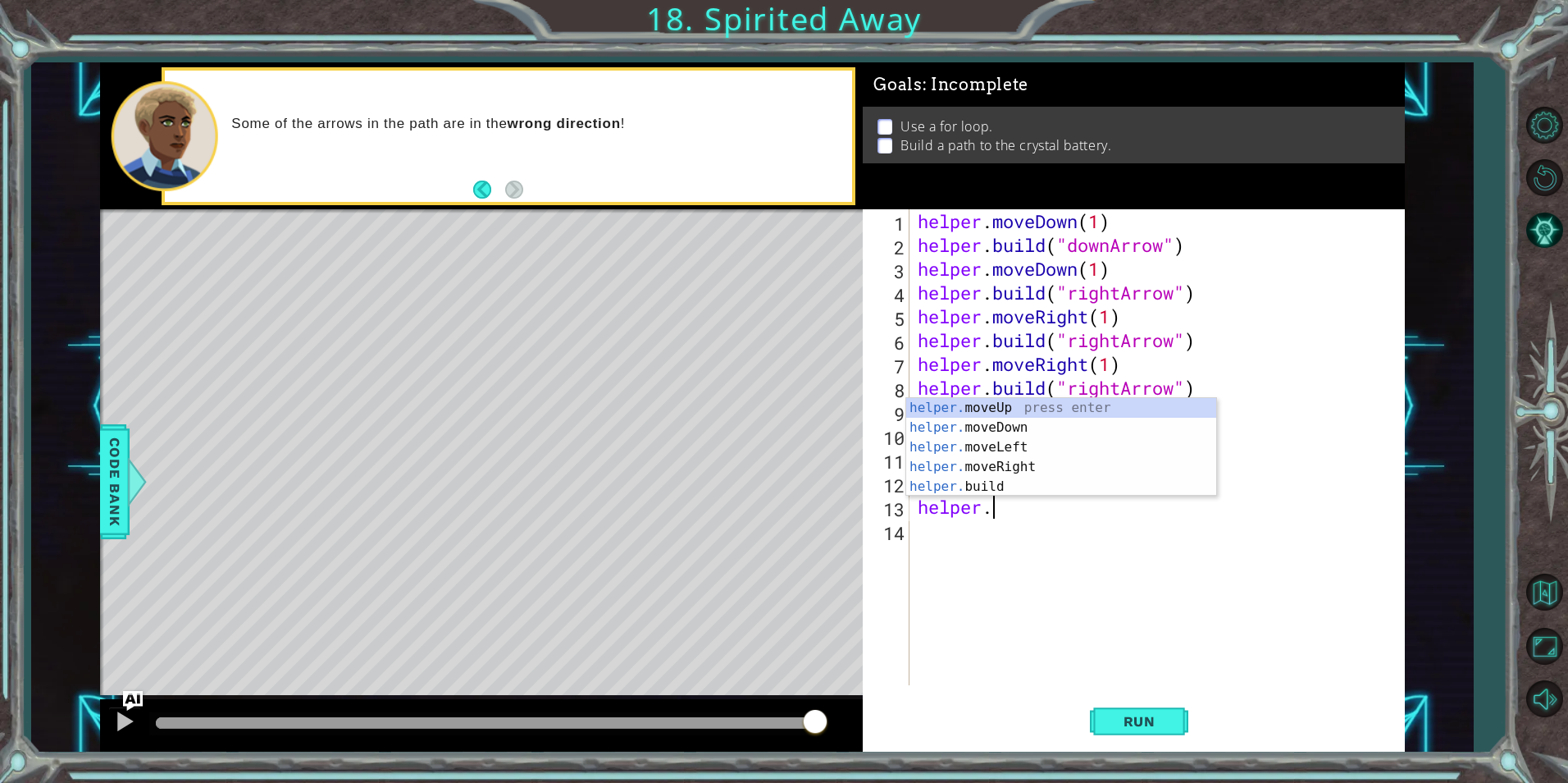
scroll to position [0, 3]
click at [997, 405] on div "helper. moveUp press enter helper. moveDown press enter helper. moveLeft press …" at bounding box center [1060, 466] width 310 height 137
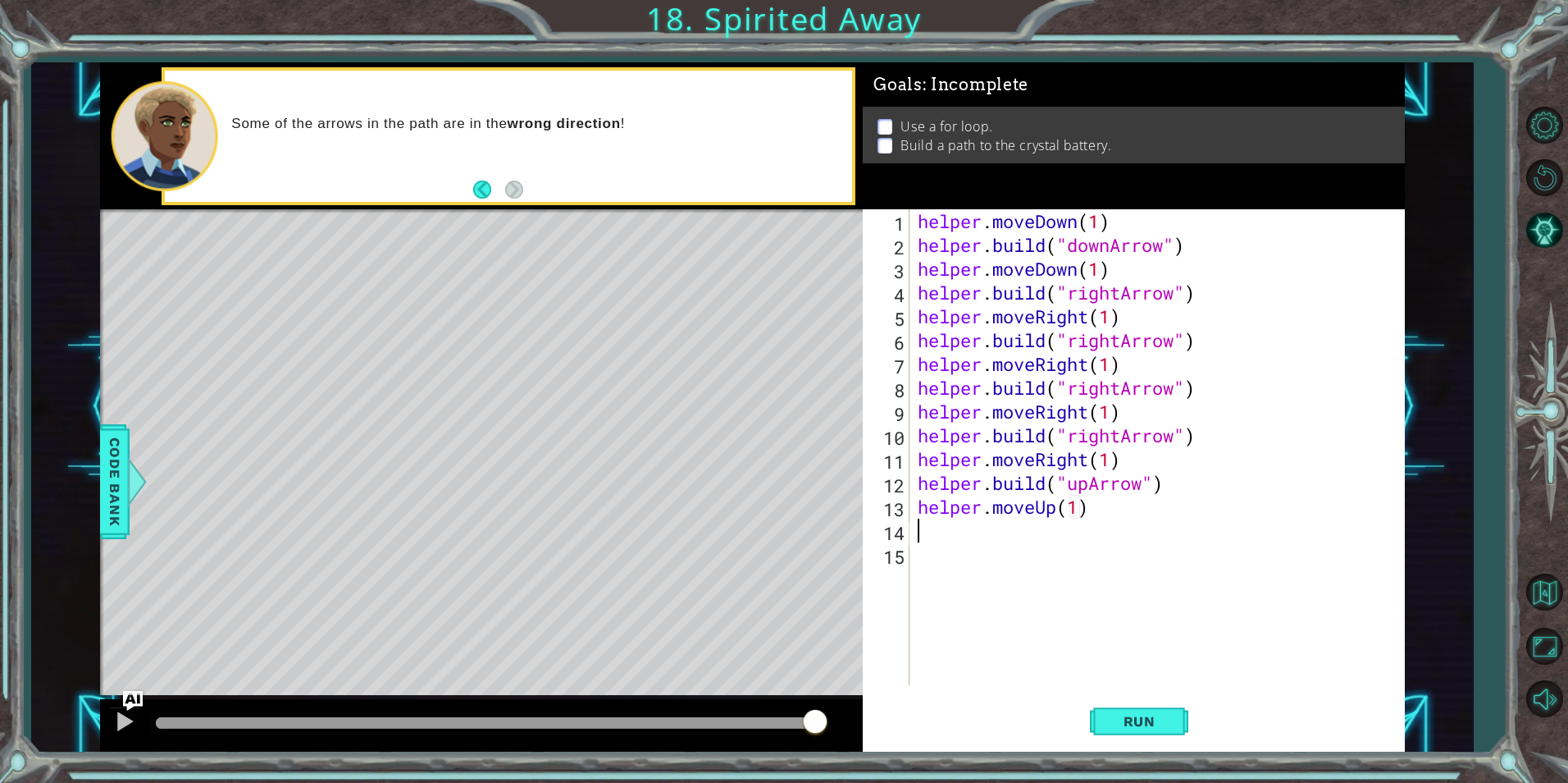
type textarea "helper.moveUp(1)"
click at [1105, 719] on button "Run" at bounding box center [1139, 720] width 99 height 54
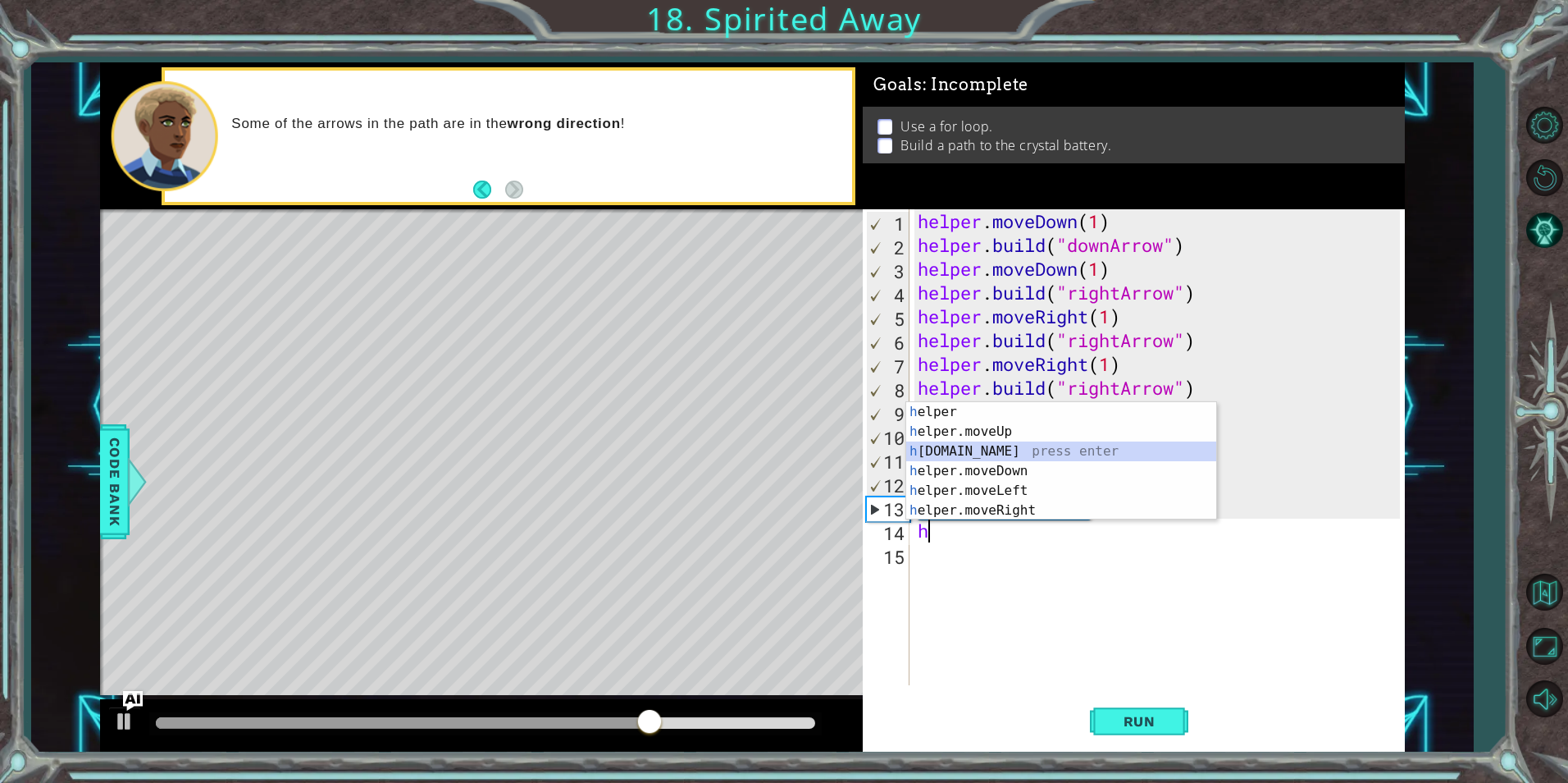
click at [934, 449] on div "h elper press enter h elper.moveUp press enter h [DOMAIN_NAME] press enter h el…" at bounding box center [1060, 481] width 310 height 157
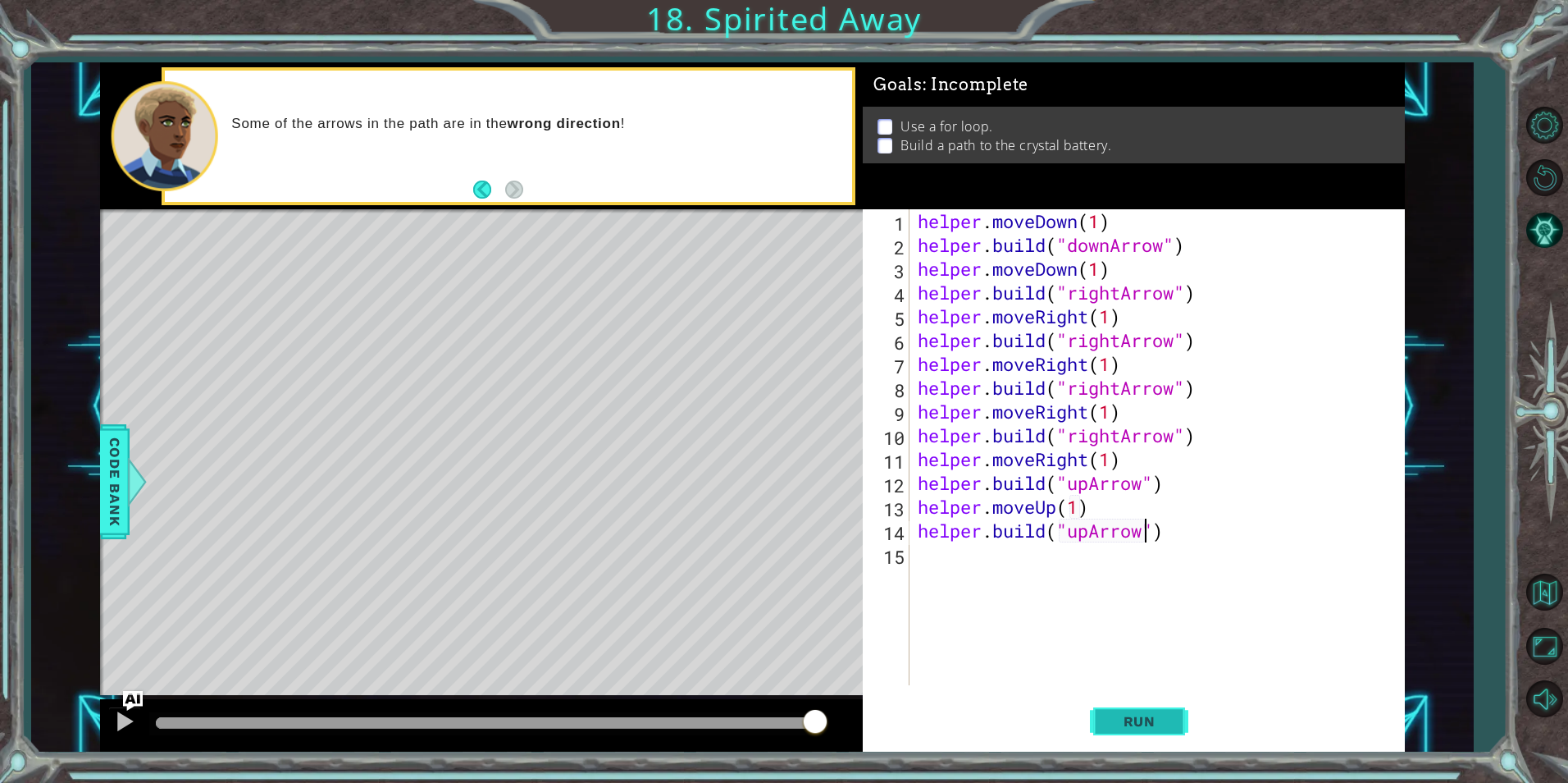
click at [1132, 736] on button "Run" at bounding box center [1139, 720] width 99 height 54
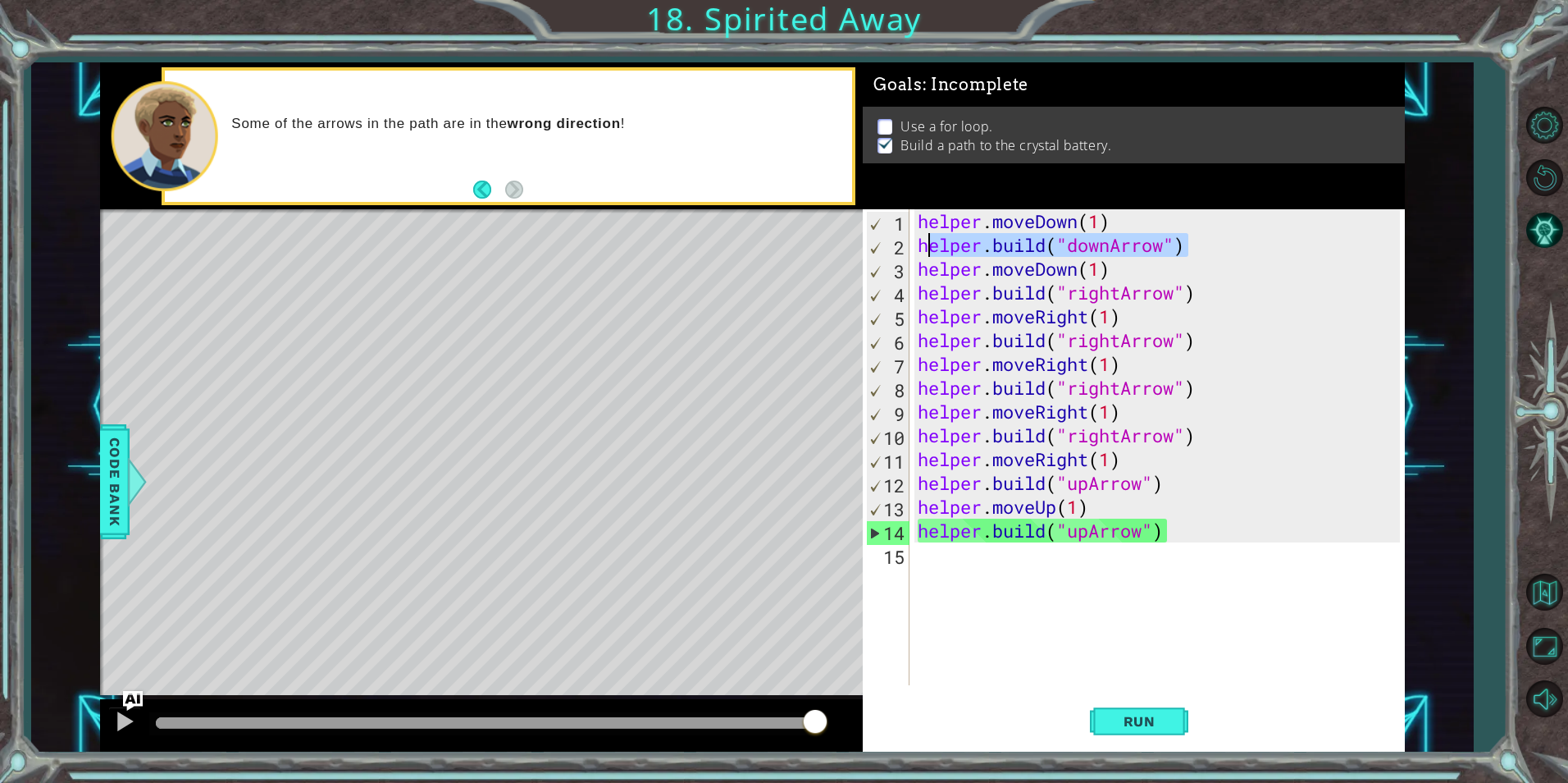
drag, startPoint x: 1188, startPoint y: 240, endPoint x: 933, endPoint y: 250, distance: 255.2
click at [933, 250] on div "helper . moveDown ( 1 ) helper . build ( "downArrow" ) helper . moveDown ( 1 ) …" at bounding box center [1161, 471] width 494 height 523
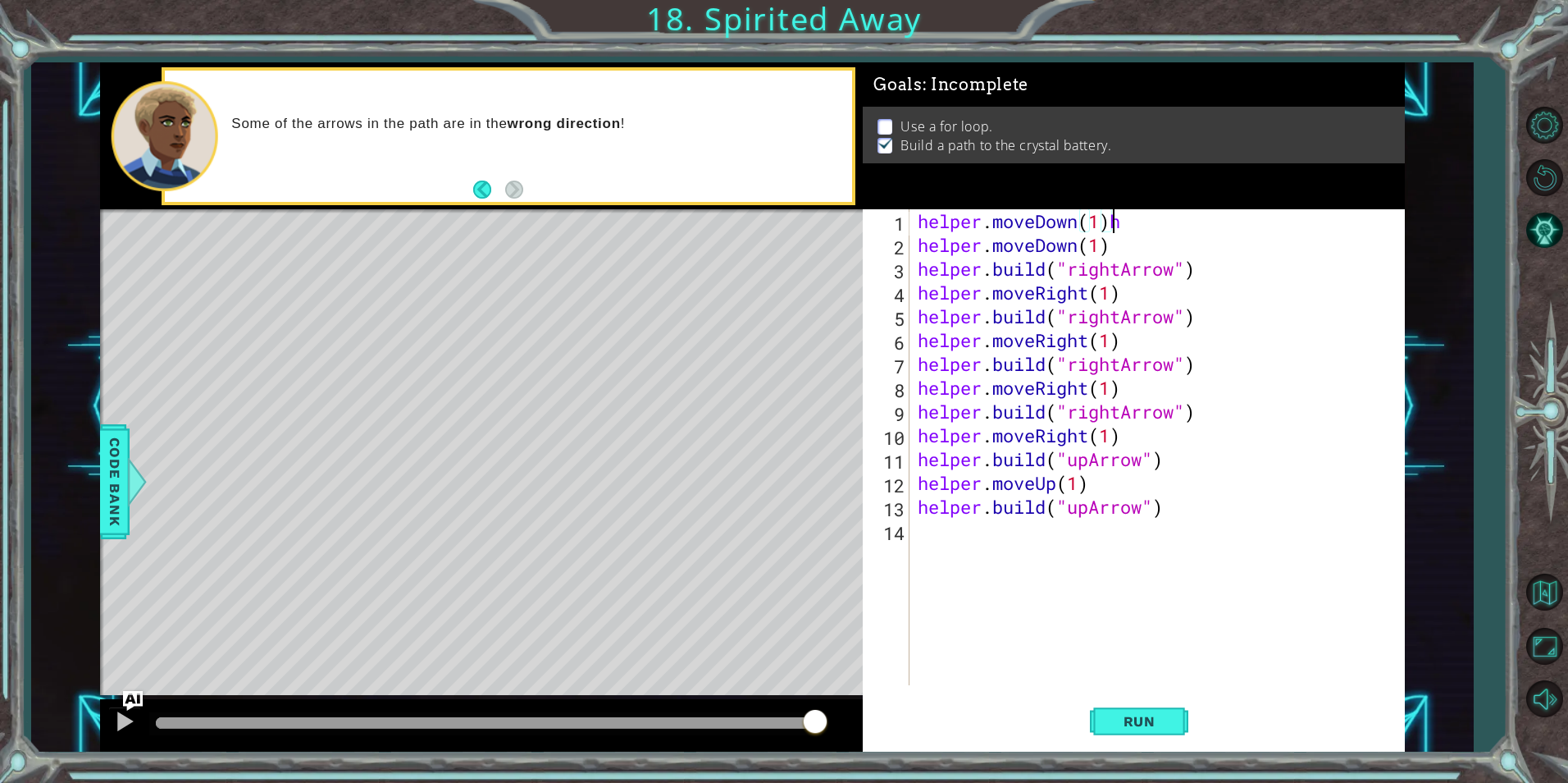
click at [1138, 228] on div "helper . moveDown ( 1 ) h helper . moveDown ( 1 ) helper . build ( "rightArrow"…" at bounding box center [1161, 471] width 494 height 523
type textarea "helper.moveDown(1)"
drag, startPoint x: 1113, startPoint y: 247, endPoint x: 912, endPoint y: 248, distance: 201.0
click at [912, 248] on div "helper.moveDown(1) 1 2 3 4 5 6 7 8 9 10 11 12 13 14 helper . moveDown ( 1 ) hel…" at bounding box center [1131, 447] width 536 height 476
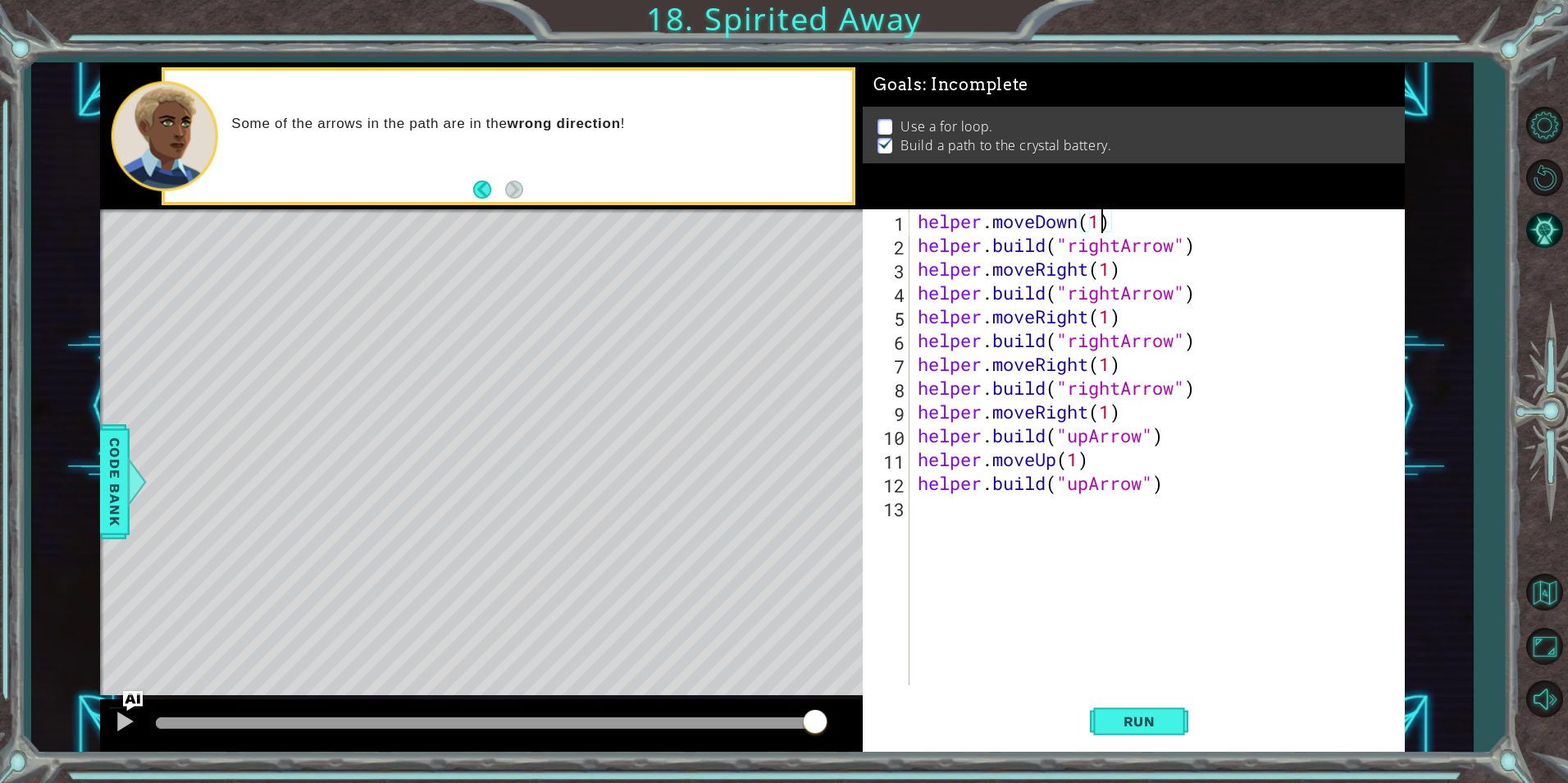
click at [1096, 223] on div "helper . moveDown ( 1 ) helper . build ( "rightArrow" ) helper . moveRight ( 1 …" at bounding box center [1161, 471] width 494 height 523
type textarea "helper.moveDown(2)"
click at [1122, 719] on span "Run" at bounding box center [1139, 720] width 64 height 16
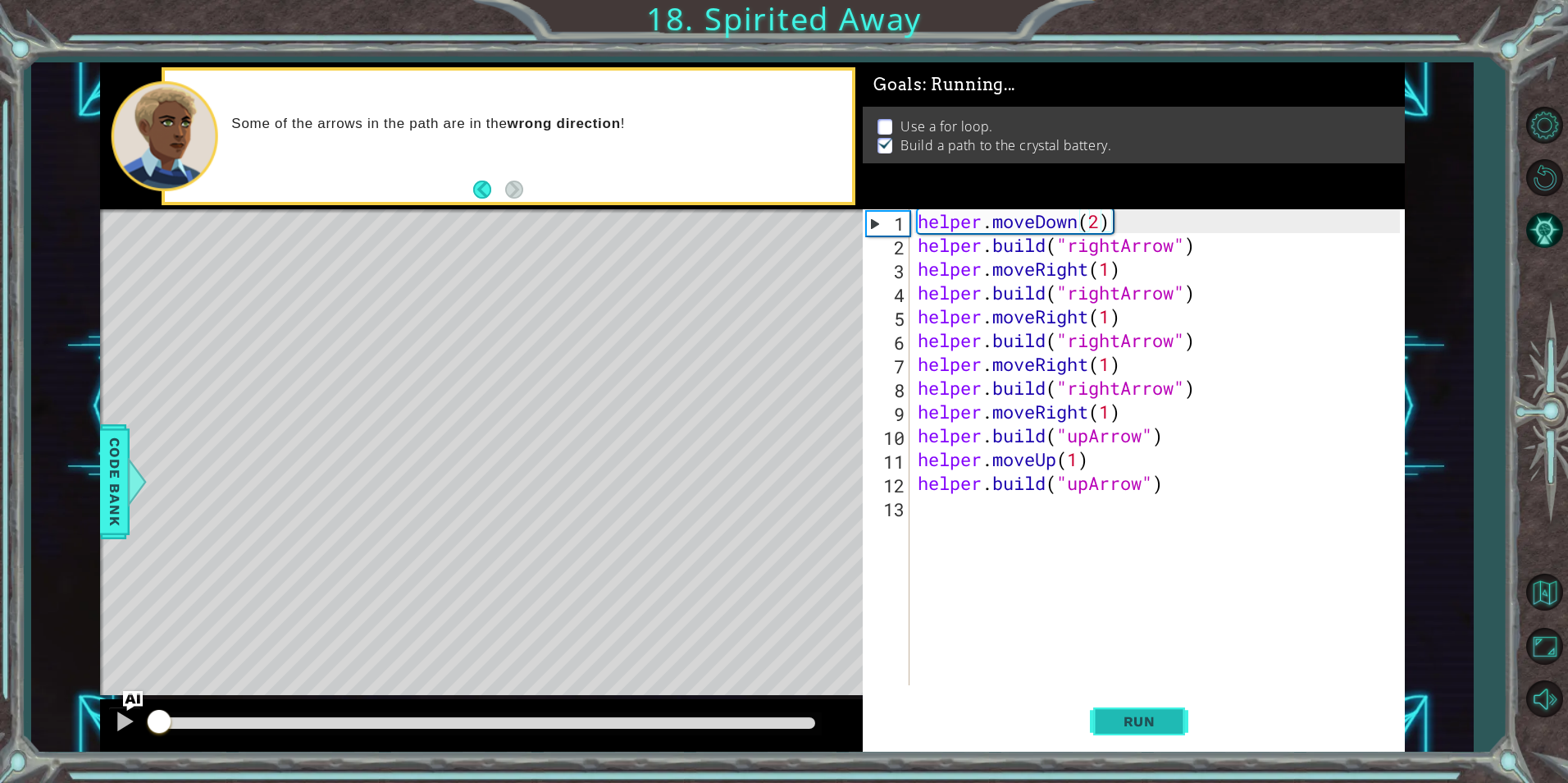
click at [1122, 719] on span "Run" at bounding box center [1139, 720] width 64 height 16
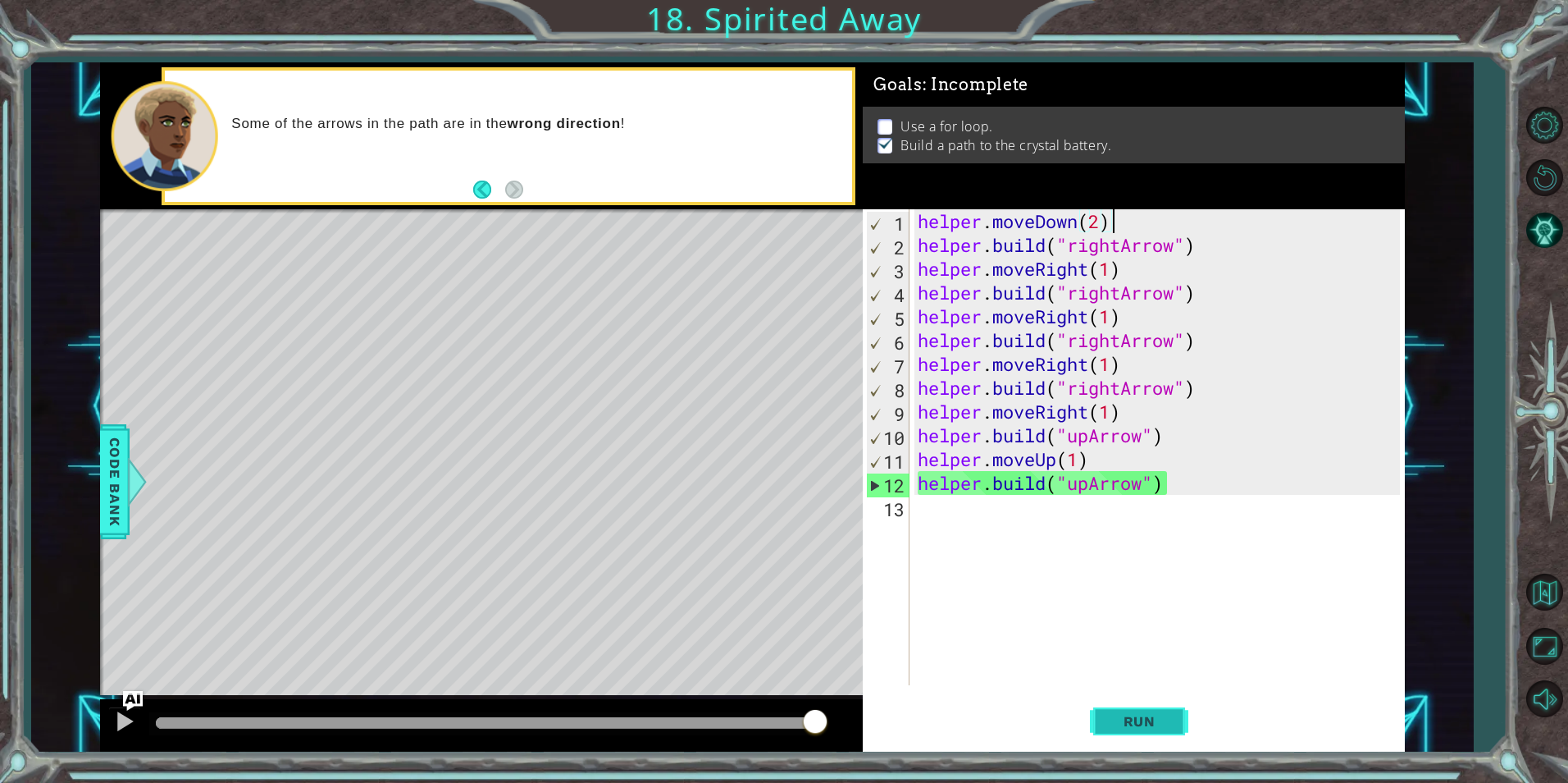
click at [1122, 719] on span "Run" at bounding box center [1139, 720] width 64 height 16
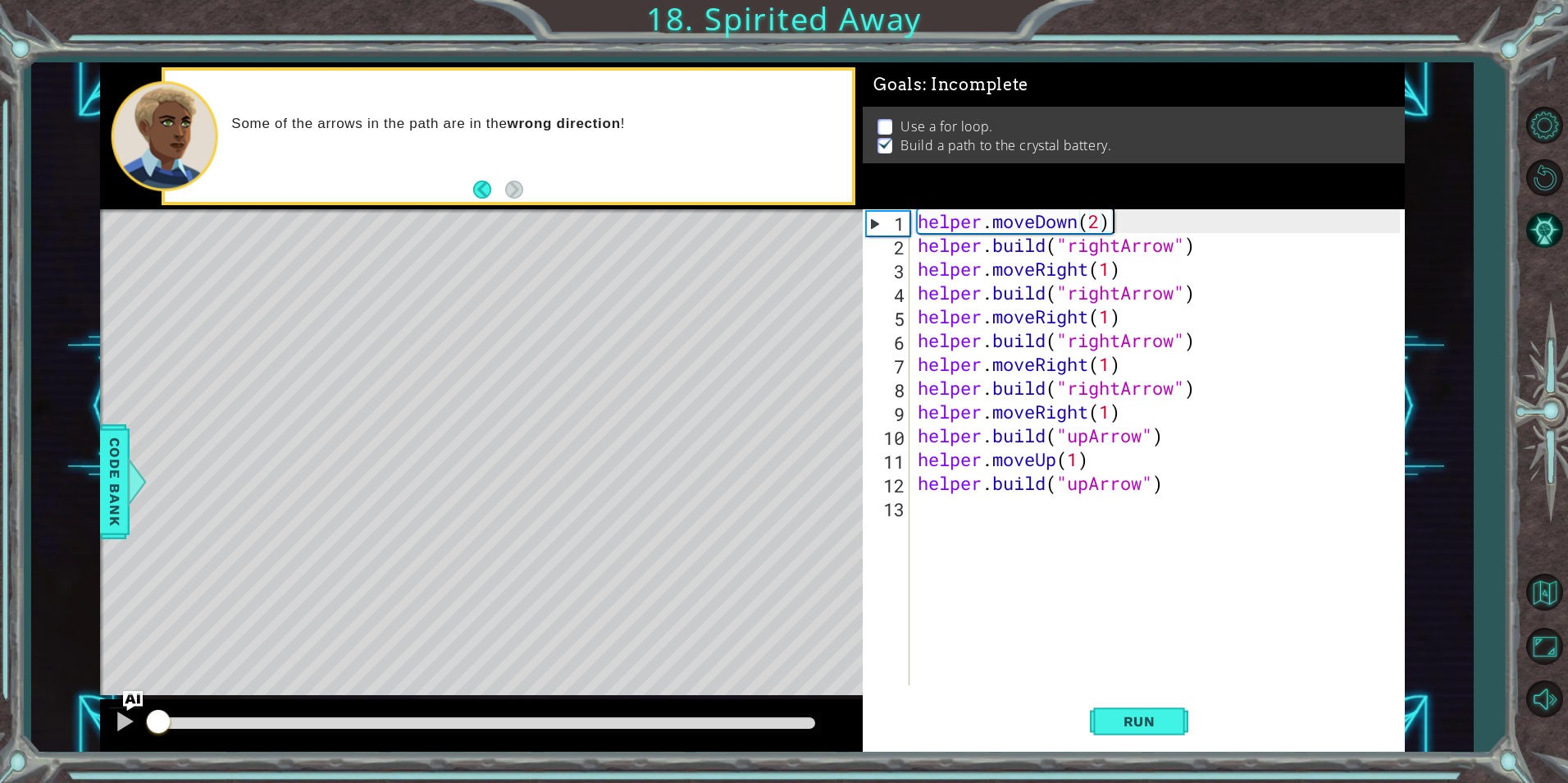
drag, startPoint x: 432, startPoint y: 732, endPoint x: 78, endPoint y: 728, distance: 354.0
click at [78, 728] on div "1 ההההההההההההההההההההההההההההההההההההההההההההההההההההההההההההההההההההההההההההה…" at bounding box center [752, 407] width 1442 height 689
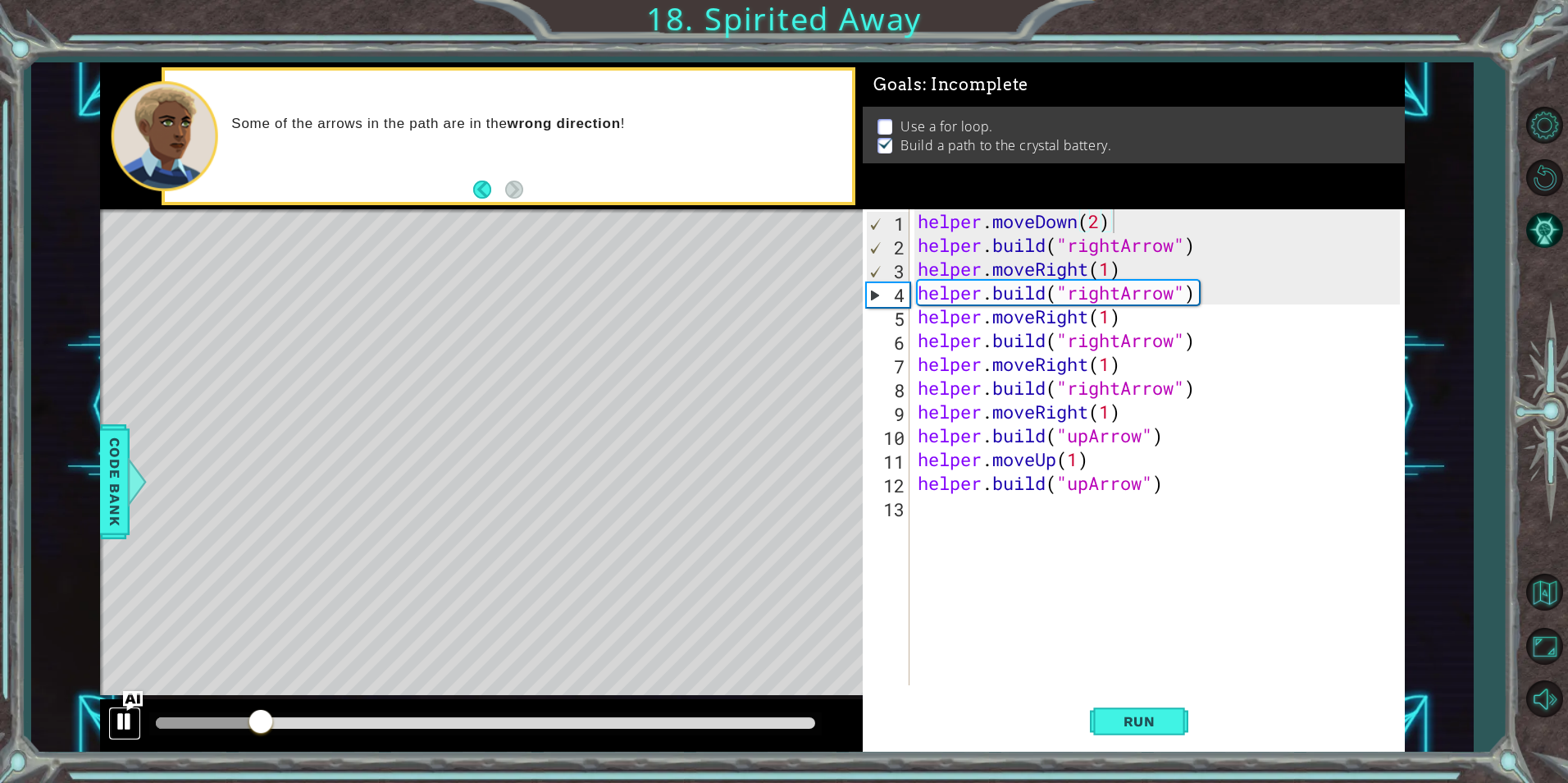
click at [124, 715] on div at bounding box center [124, 721] width 22 height 22
click at [914, 242] on div "helper . moveDown ( 2 ) helper . build ( "rightArrow" ) helper . moveRight ( 1 …" at bounding box center [1157, 447] width 485 height 476
drag, startPoint x: 1200, startPoint y: 247, endPoint x: 1188, endPoint y: 260, distance: 17.7
drag, startPoint x: 1188, startPoint y: 260, endPoint x: 1199, endPoint y: 229, distance: 32.9
click at [1199, 229] on div "helper . moveDown ( 2 ) helper . build ( "rightArrow" ) helper . moveRight ( 1 …" at bounding box center [1161, 471] width 494 height 523
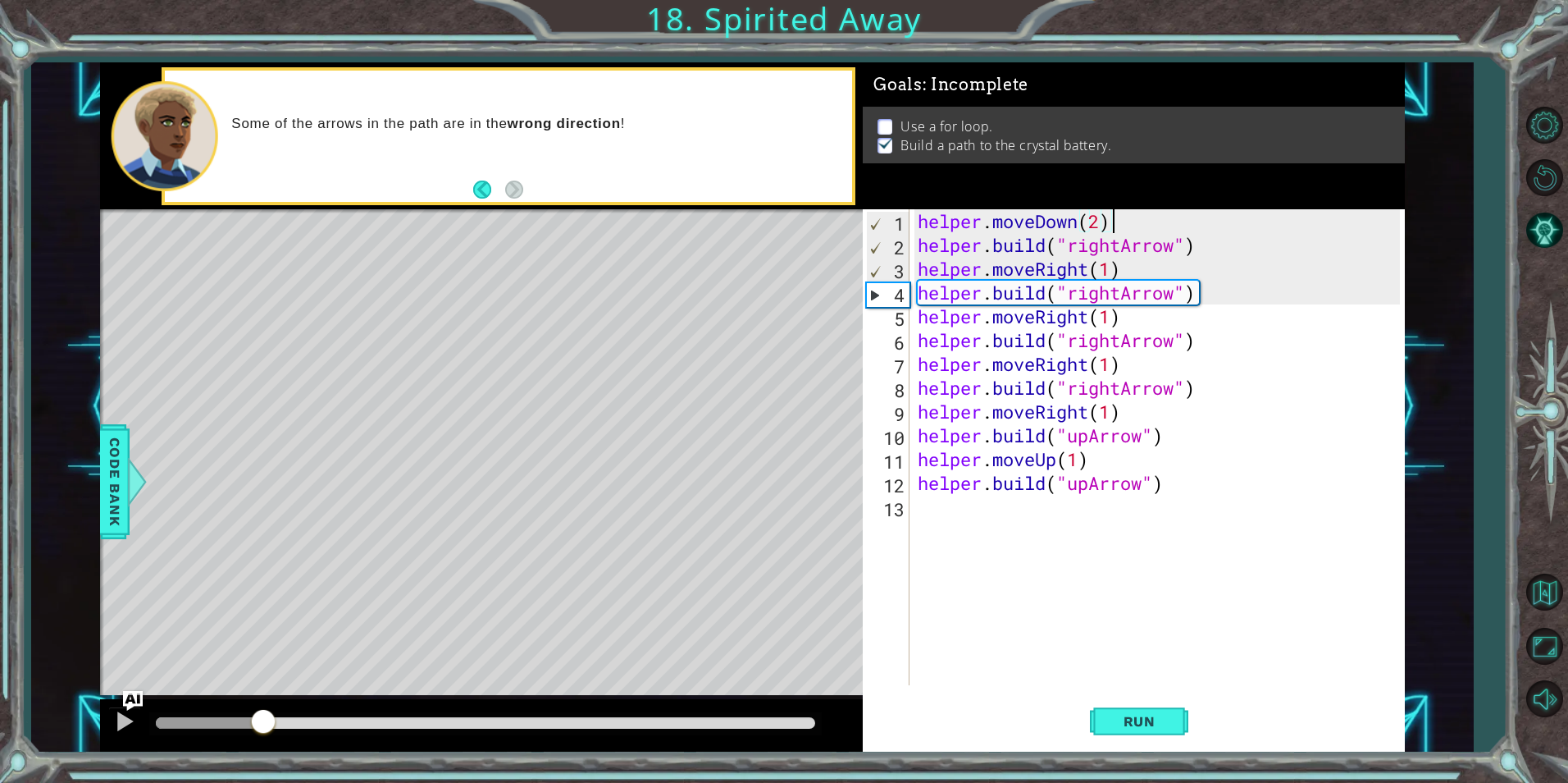
click at [1204, 246] on div "helper . moveDown ( 2 ) helper . build ( "rightArrow" ) helper . moveRight ( 1 …" at bounding box center [1161, 471] width 494 height 523
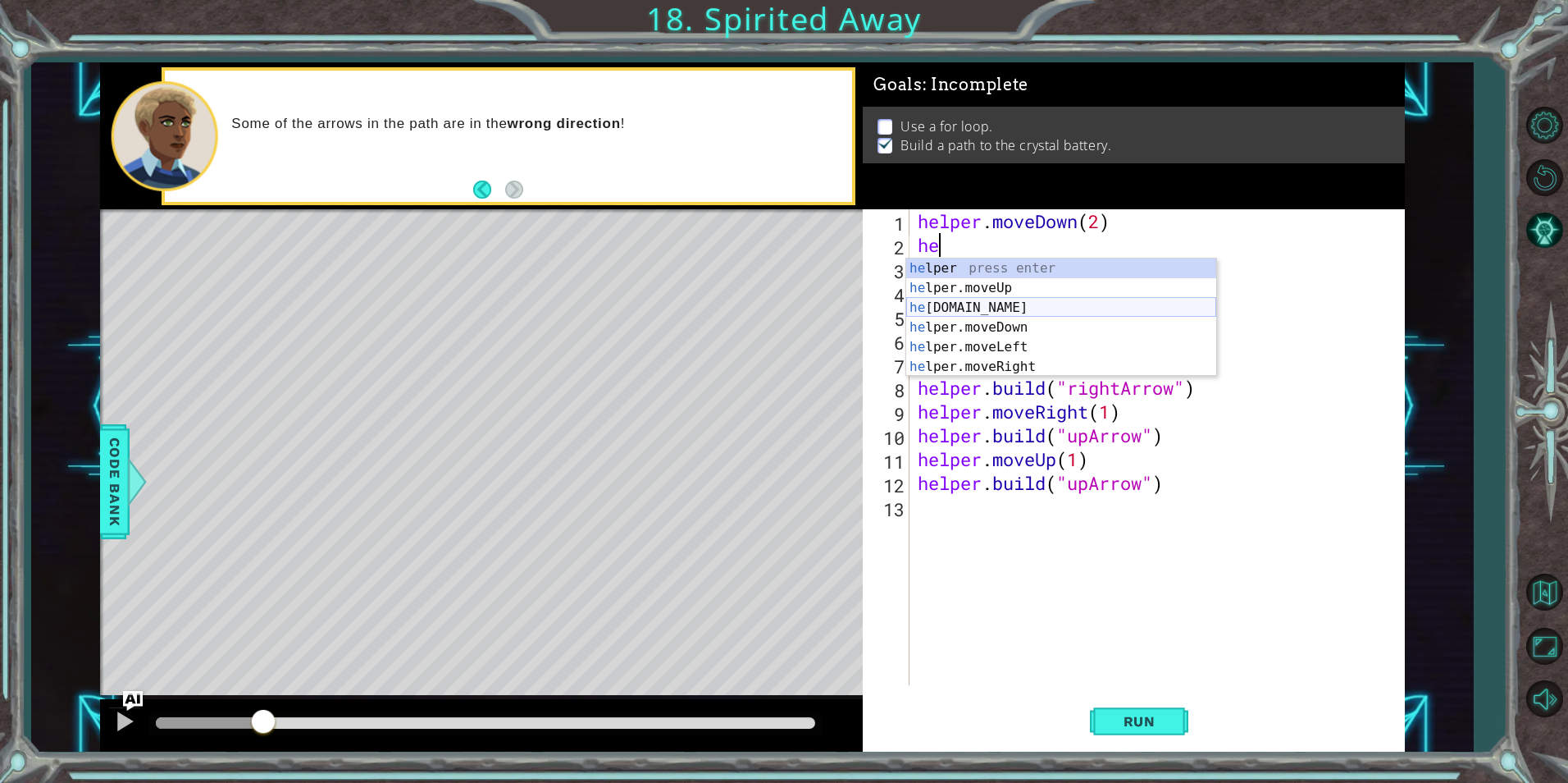
click at [1009, 311] on div "he lper press enter he lper.moveUp press enter he [DOMAIN_NAME] press enter he …" at bounding box center [1060, 337] width 310 height 157
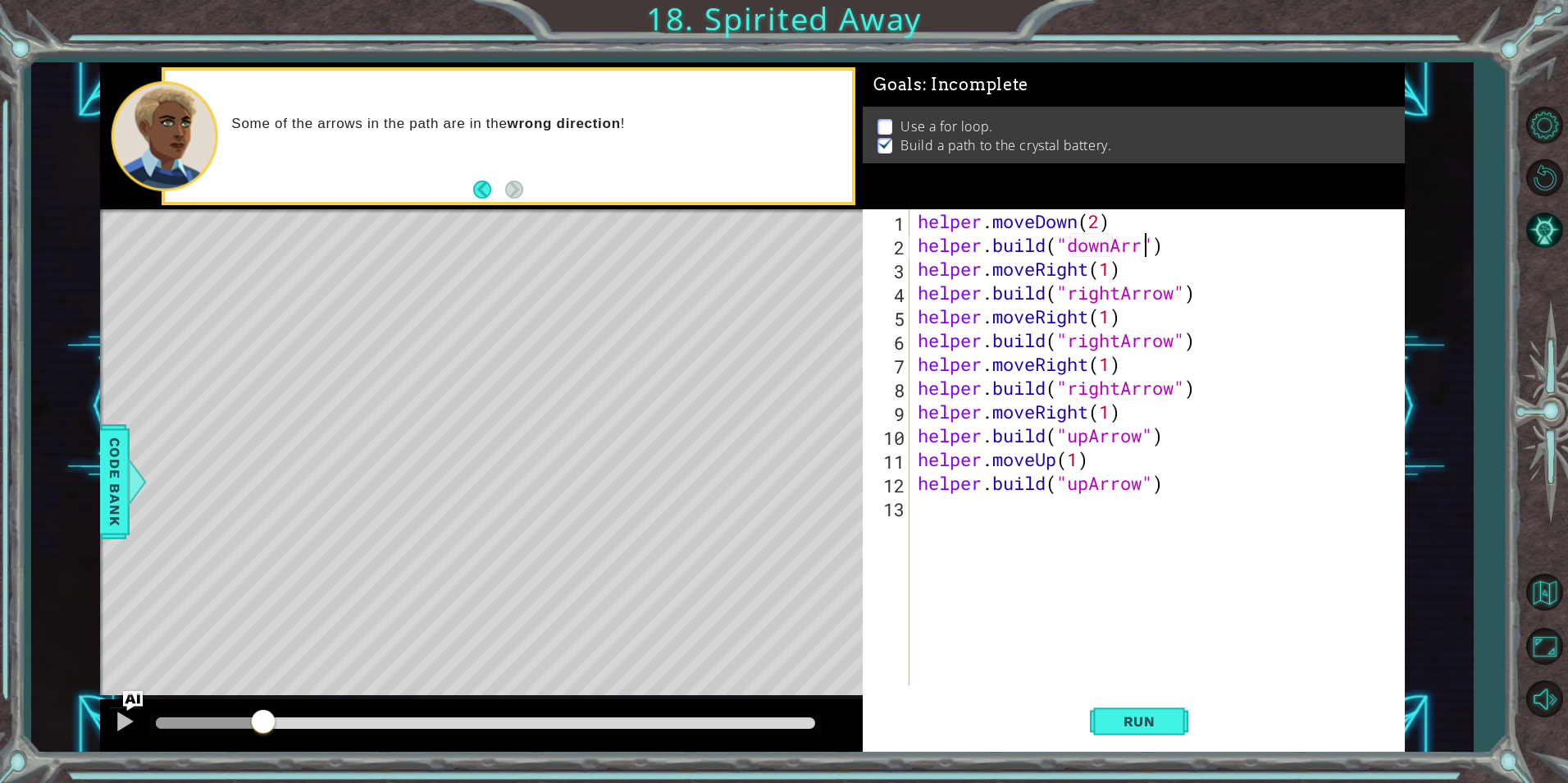
scroll to position [0, 10]
type textarea "[DOMAIN_NAME]("downArrow")"
click at [1111, 518] on div "helper . moveDown ( 2 ) helper . build ( "downArrow" ) helper . moveRight ( 1 )…" at bounding box center [1161, 471] width 494 height 523
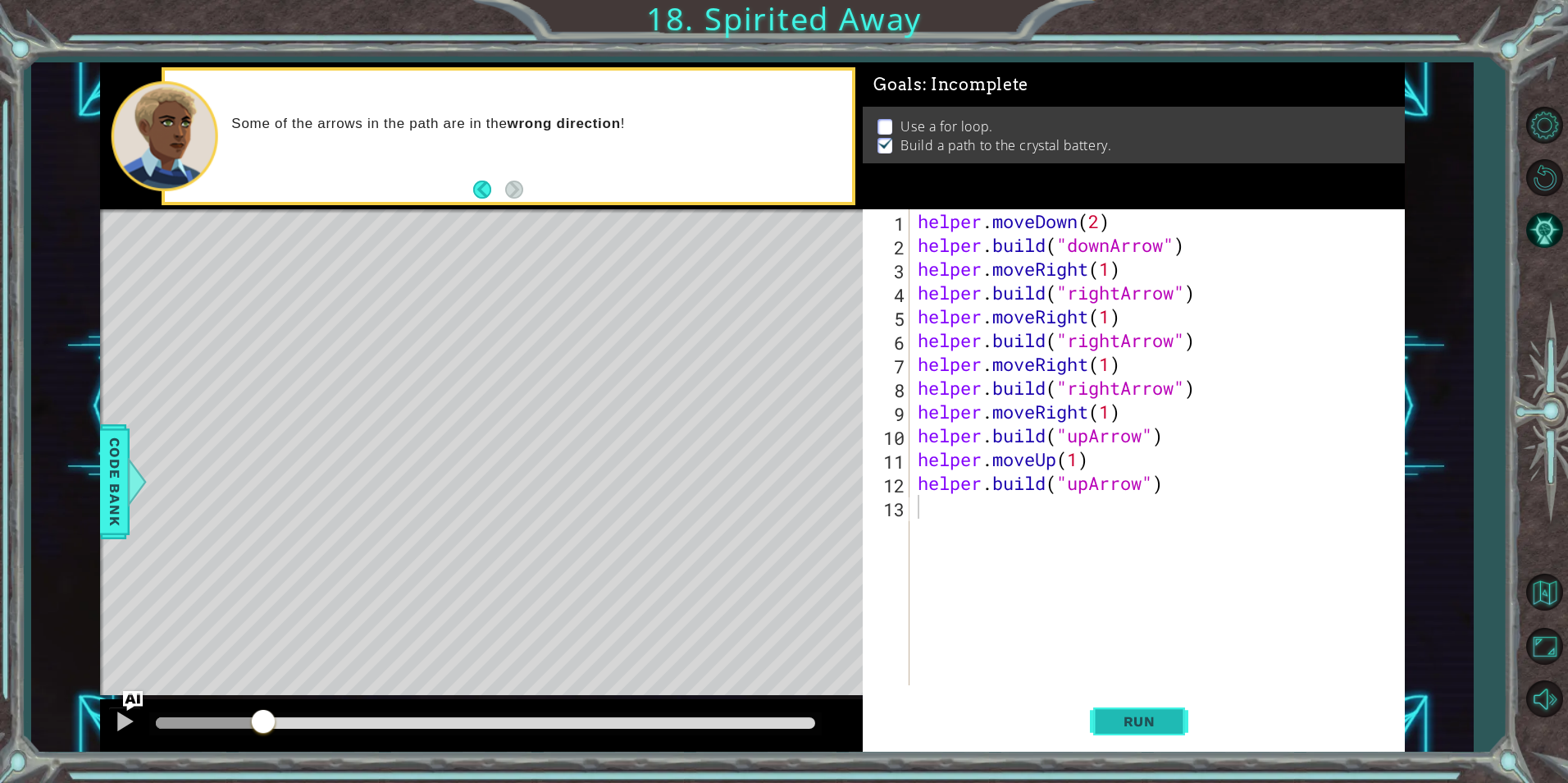
click at [1148, 725] on span "Run" at bounding box center [1139, 720] width 64 height 16
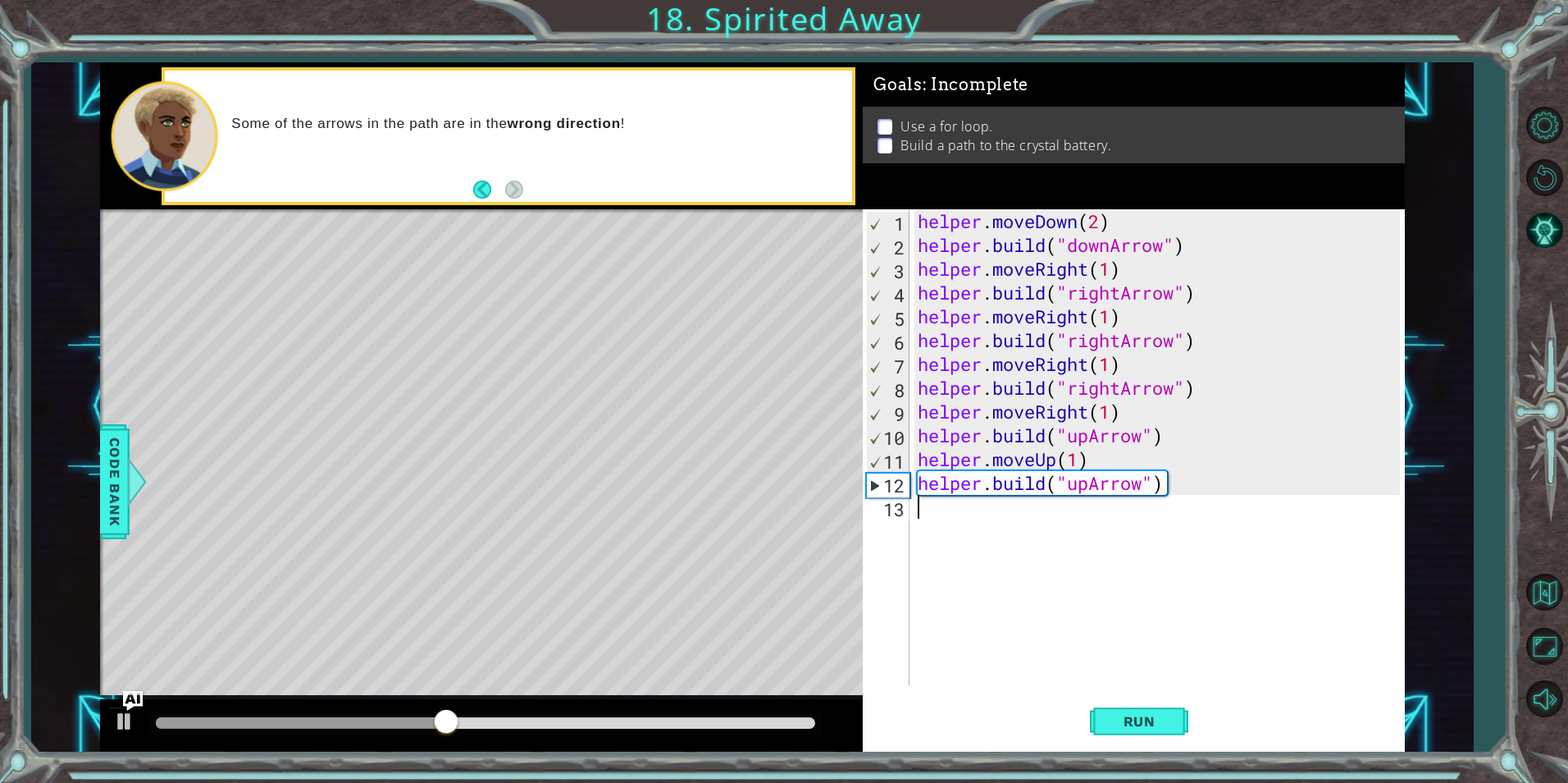
click at [1167, 241] on div "helper . moveDown ( 2 ) helper . build ( "downArrow" ) helper . moveRight ( 1 )…" at bounding box center [1161, 471] width 494 height 523
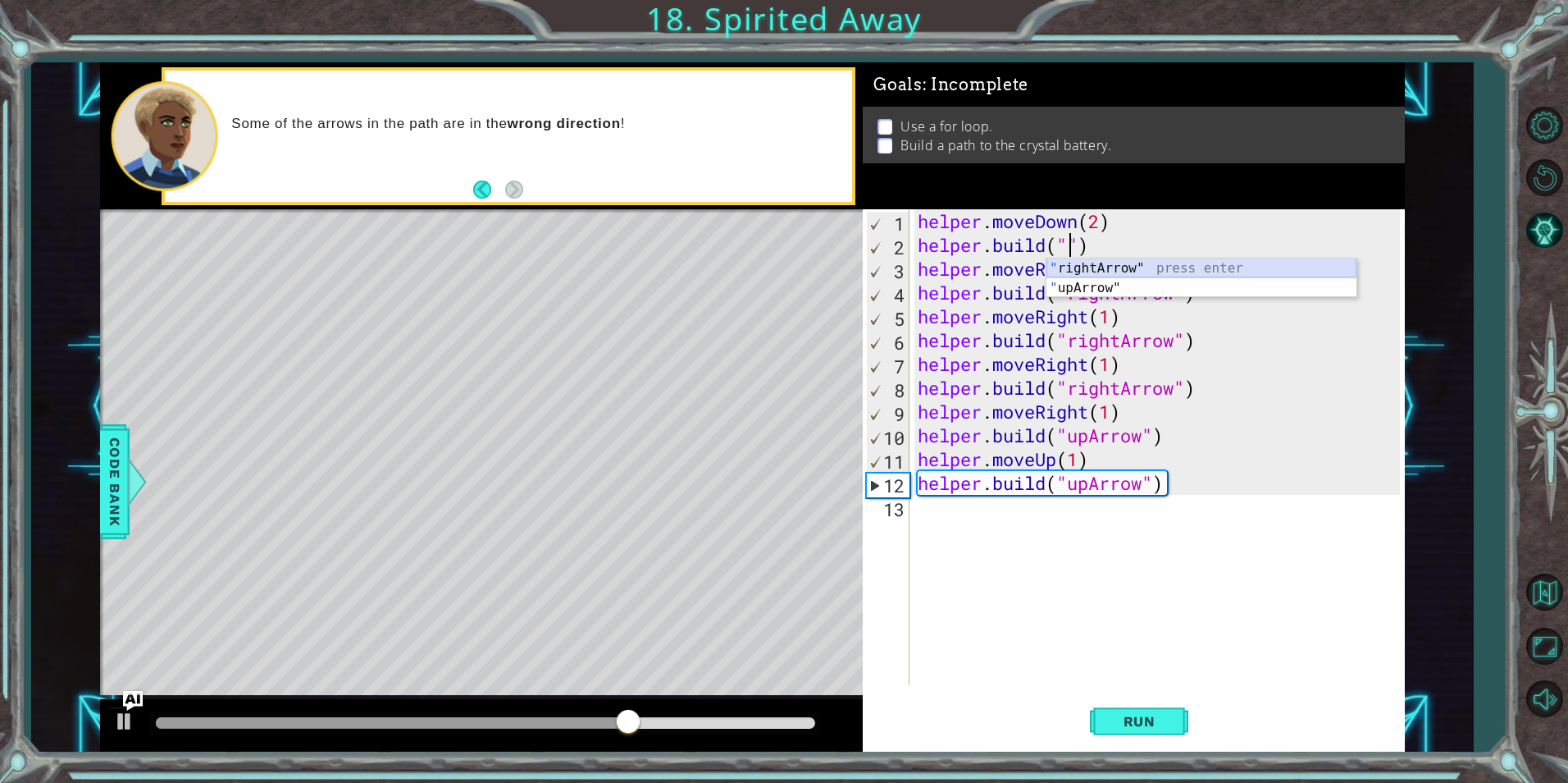
click at [1085, 271] on div "" rightArrow" press enter " upArrow" press enter" at bounding box center [1200, 298] width 310 height 79
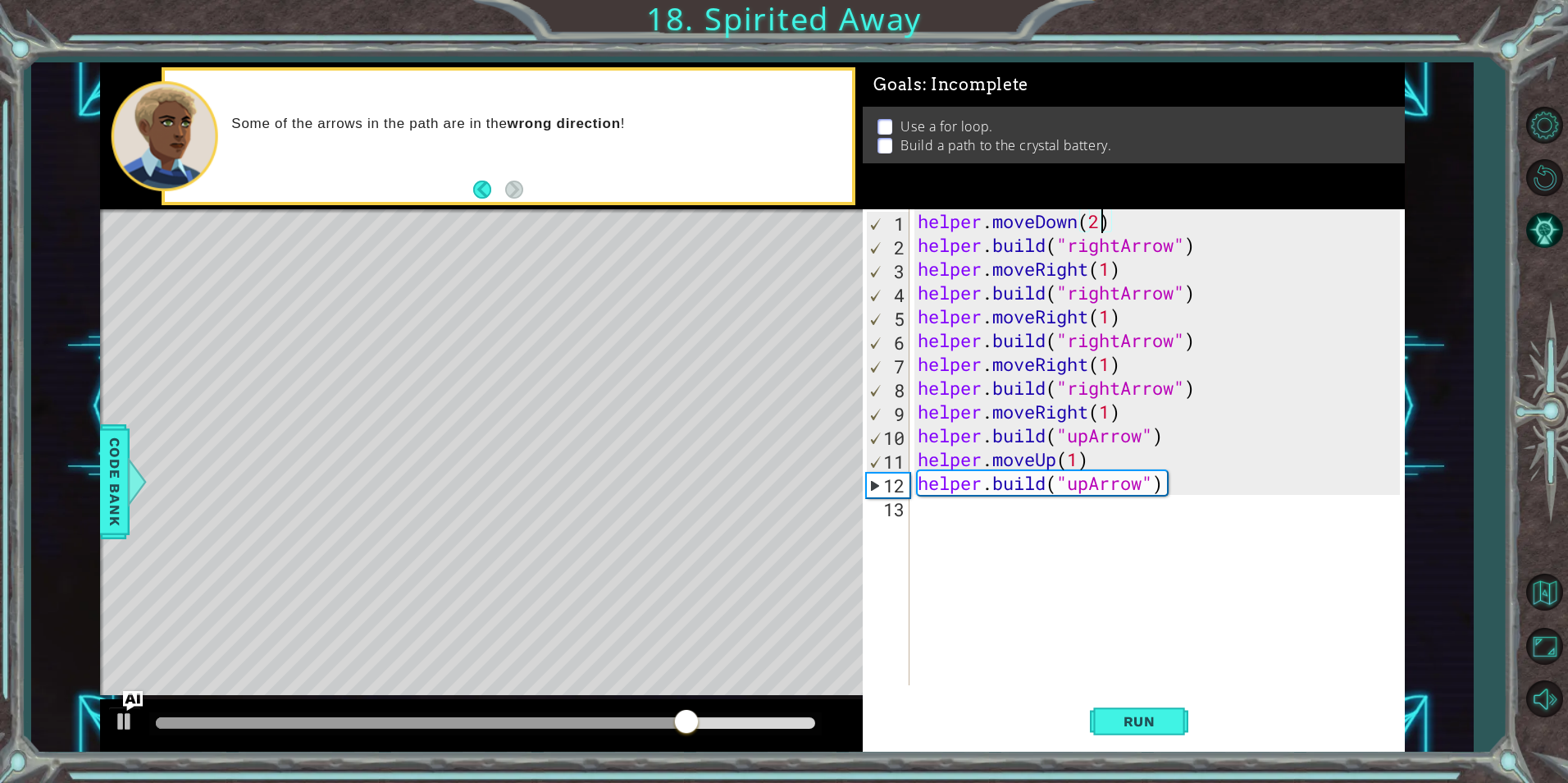
click at [1101, 223] on div "helper . moveDown ( 2 ) helper . build ( "rightArrow" ) helper . moveRight ( 1 …" at bounding box center [1161, 471] width 494 height 523
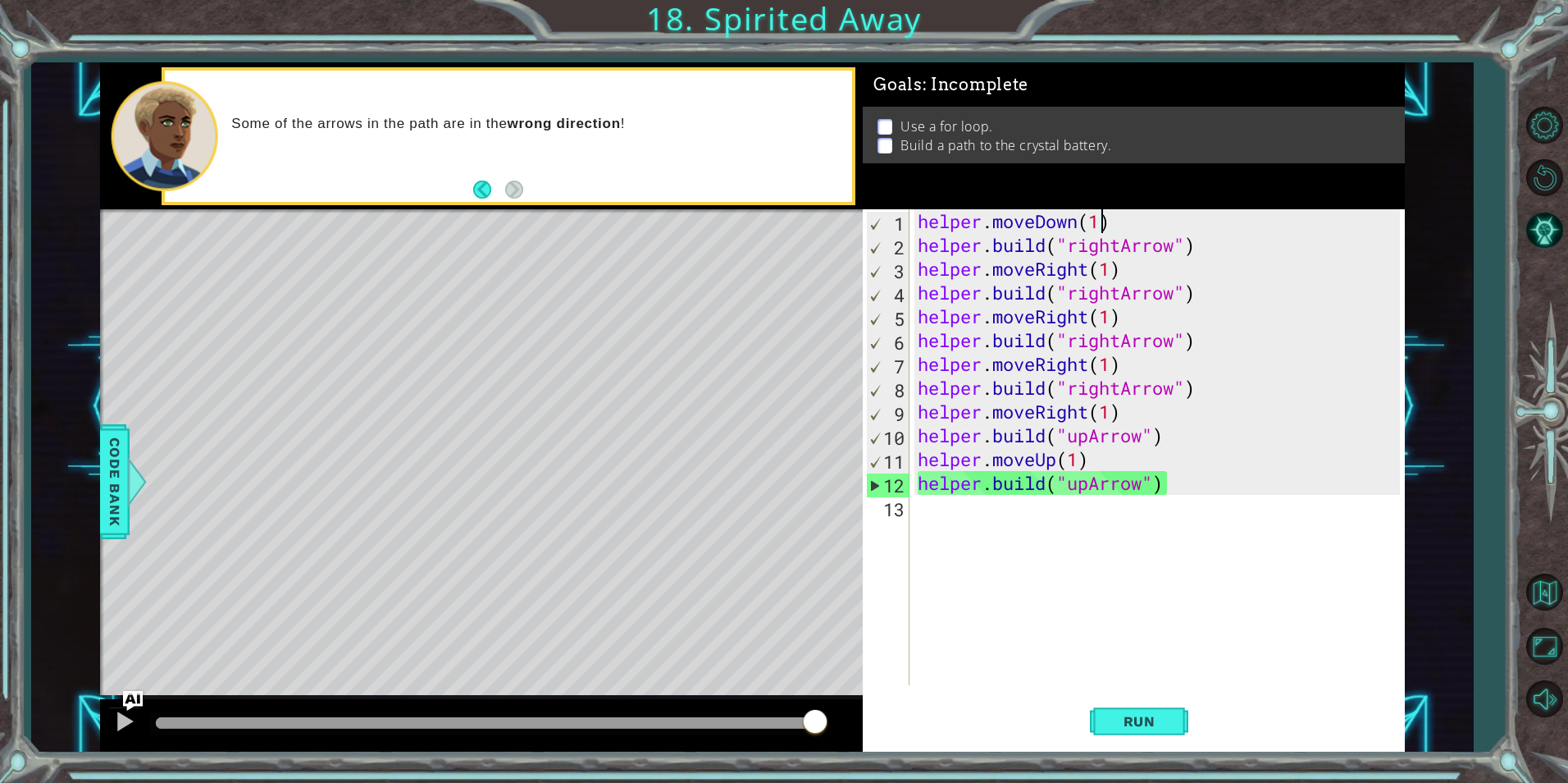
click at [1180, 241] on div "helper . moveDown ( 1 ) helper . build ( "rightArrow" ) helper . moveRight ( 1 …" at bounding box center [1161, 471] width 494 height 523
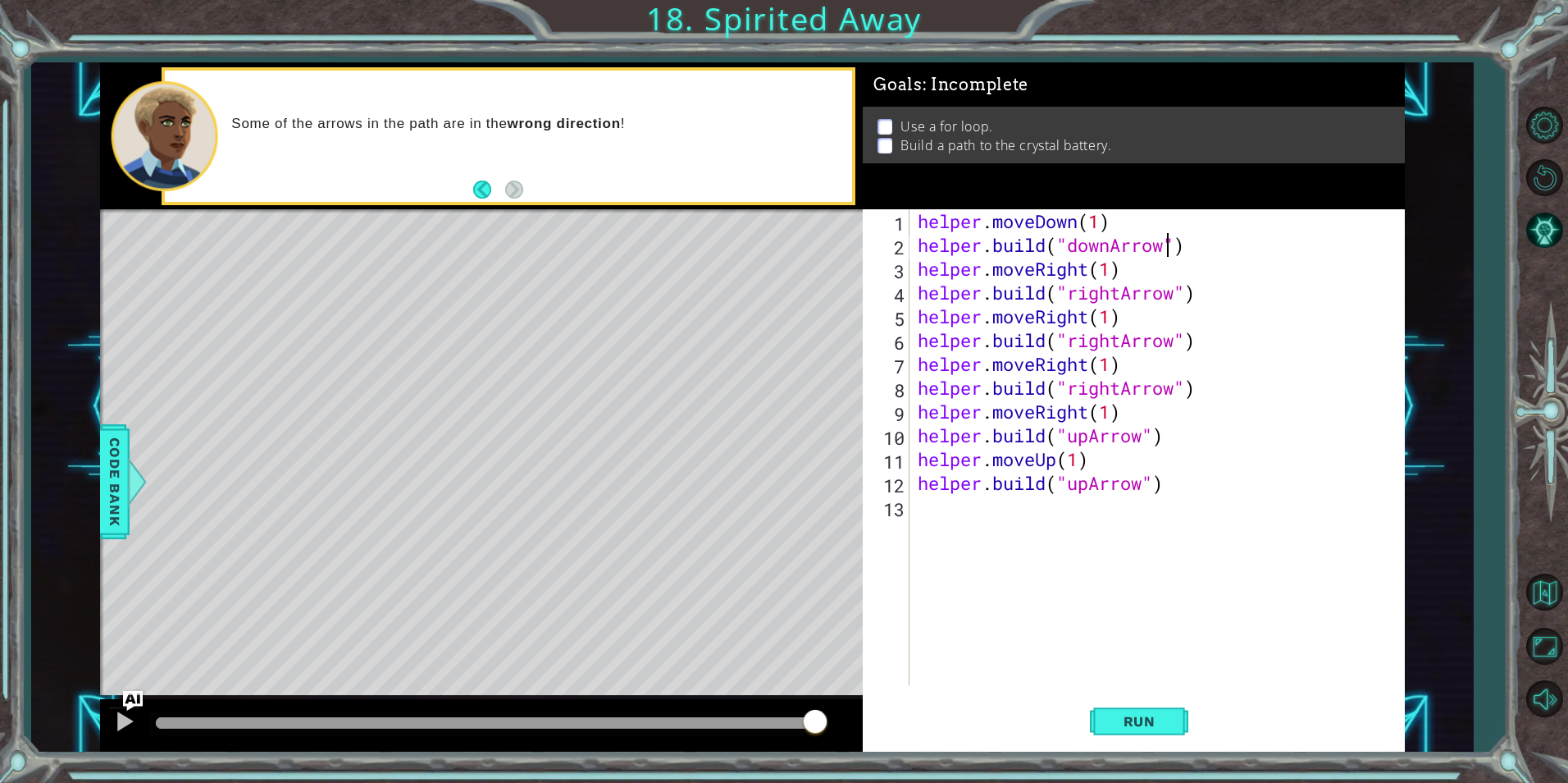
scroll to position [0, 11]
click at [1089, 258] on div "helper . moveDown ( 1 ) helper . build ( "downArrow" ) helper . moveRight ( 1 )…" at bounding box center [1161, 471] width 494 height 523
click at [1127, 739] on button "Run" at bounding box center [1139, 720] width 99 height 54
click at [1151, 266] on div "helper . moveDown ( 1 ) helper . build ( "downArrow" ) helper . moveRight ( 1 )…" at bounding box center [1161, 471] width 494 height 523
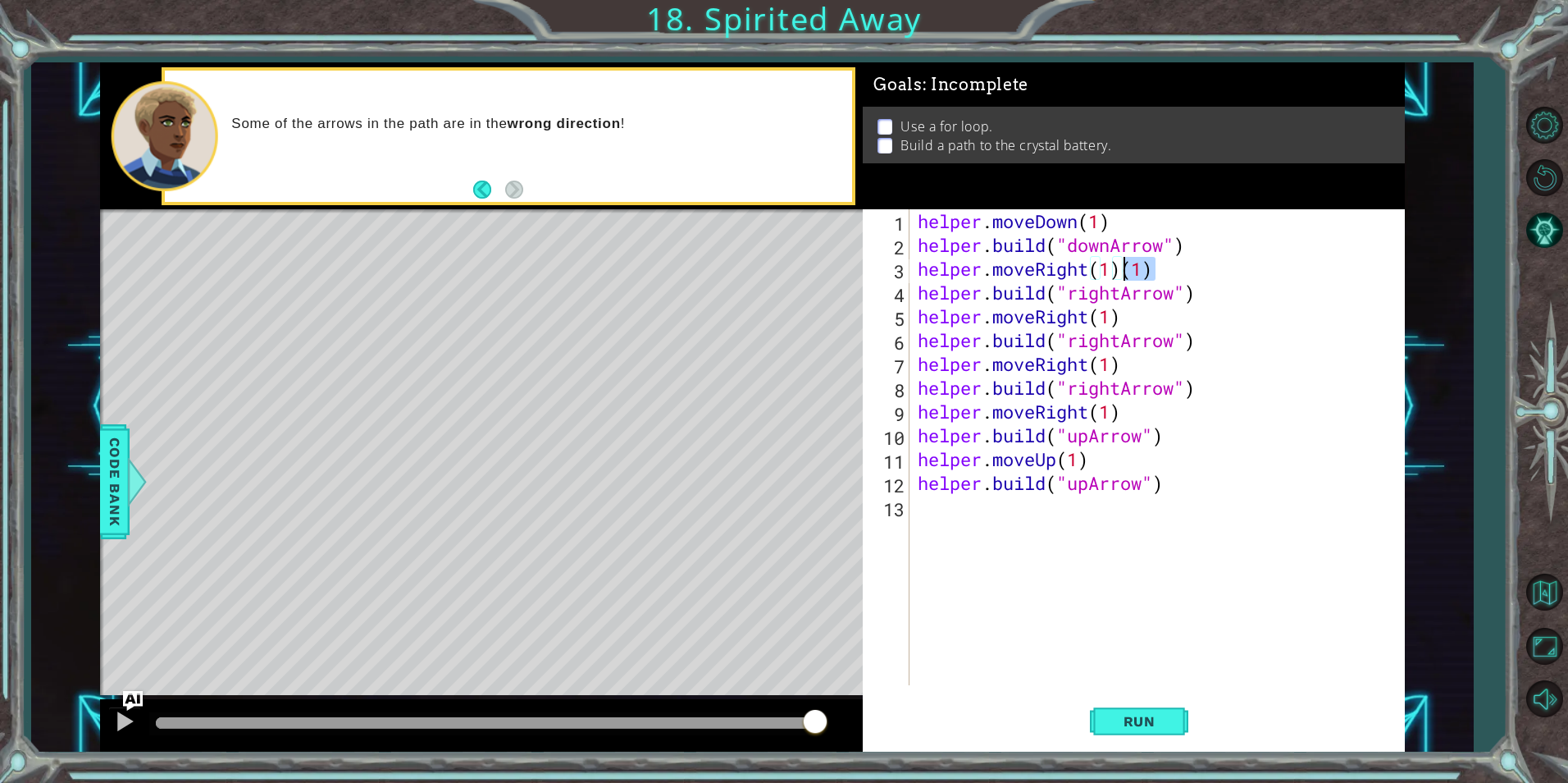
drag, startPoint x: 1151, startPoint y: 266, endPoint x: 1122, endPoint y: 260, distance: 29.6
click at [1122, 260] on div "helper . moveDown ( 1 ) helper . build ( "downArrow" ) helper . moveRight ( 1 )…" at bounding box center [1161, 471] width 494 height 523
type textarea "helper.moveRight(1)"
click at [1150, 776] on div "1 ההההההההההההההההההההההההההההההההההההההההההההההההההההההההההההההההההההההההההההה…" at bounding box center [784, 392] width 1568 height 783
